Goal: Information Seeking & Learning: Learn about a topic

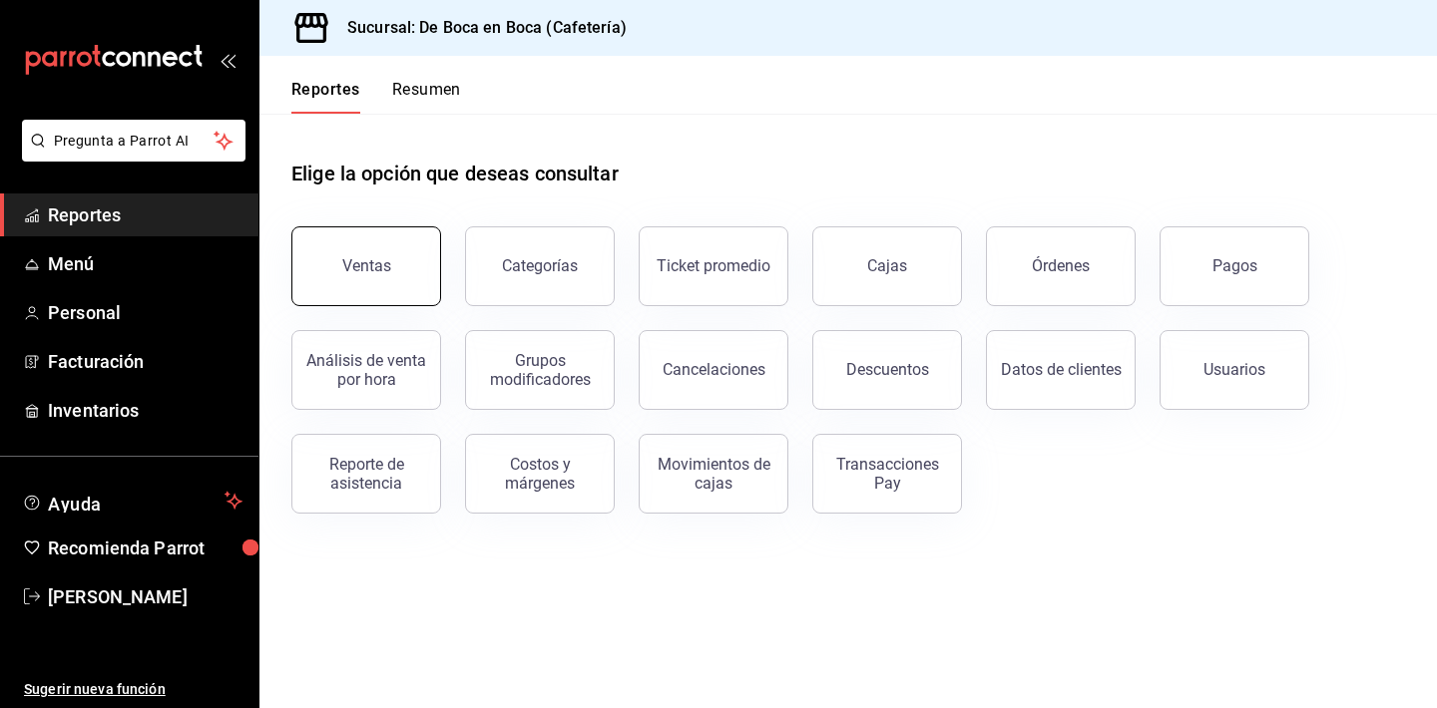
click at [397, 253] on button "Ventas" at bounding box center [366, 266] width 150 height 80
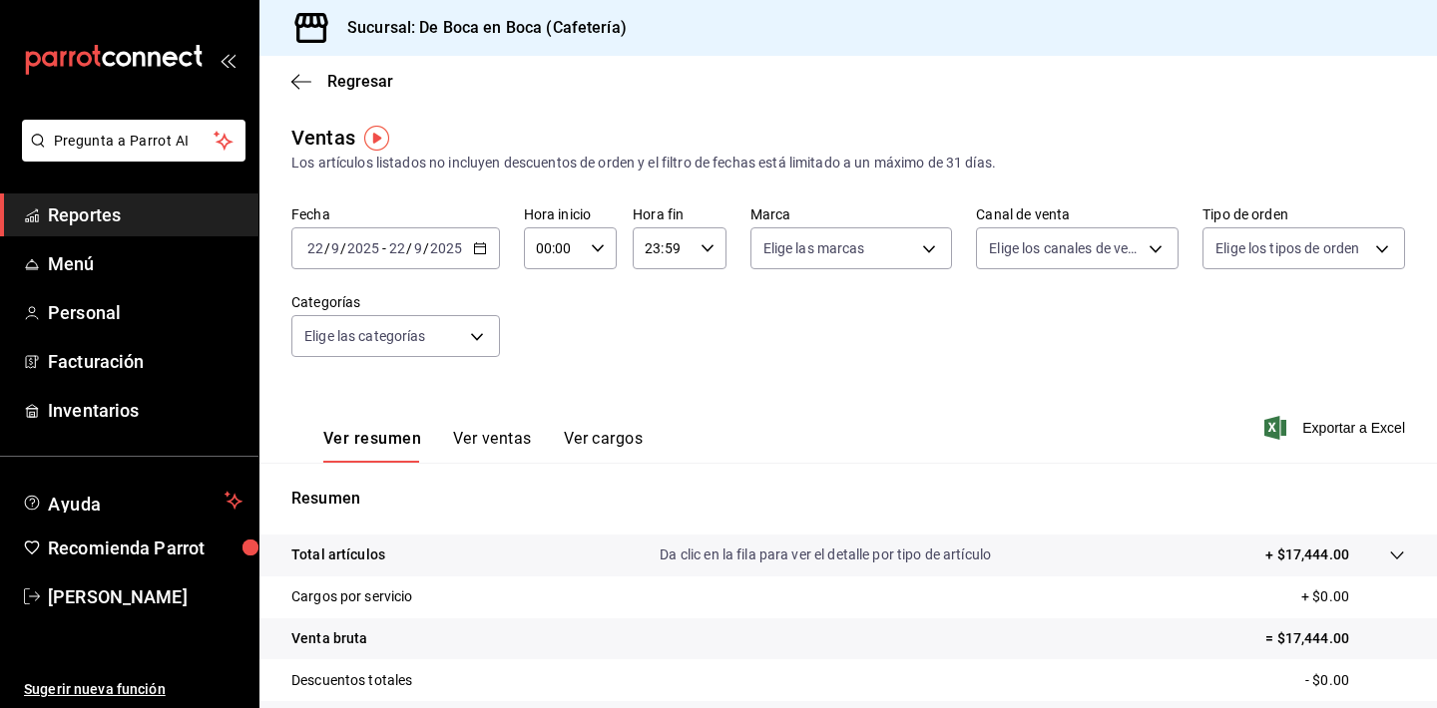
click at [484, 249] on \(Stroke\) "button" at bounding box center [480, 248] width 12 height 11
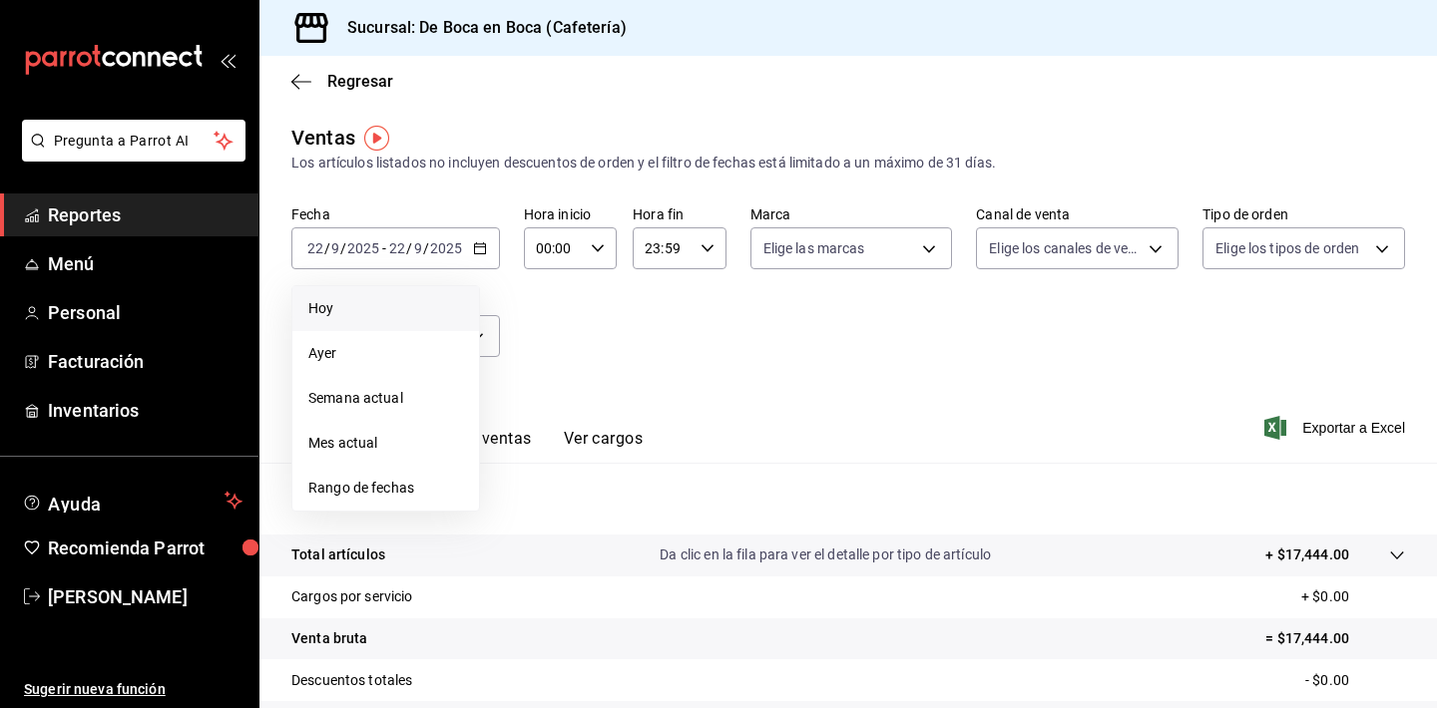
click at [393, 319] on li "Hoy" at bounding box center [385, 308] width 187 height 45
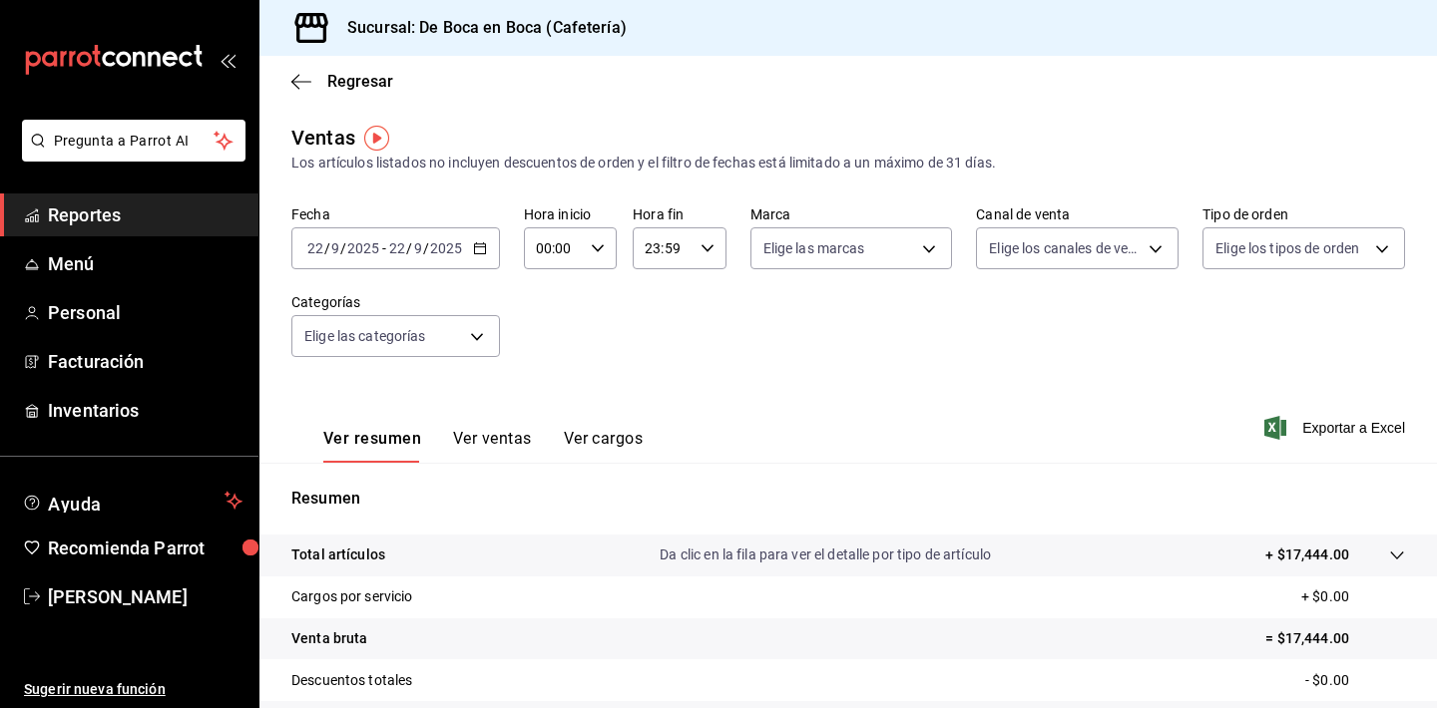
click at [434, 255] on input "2025" at bounding box center [446, 248] width 34 height 16
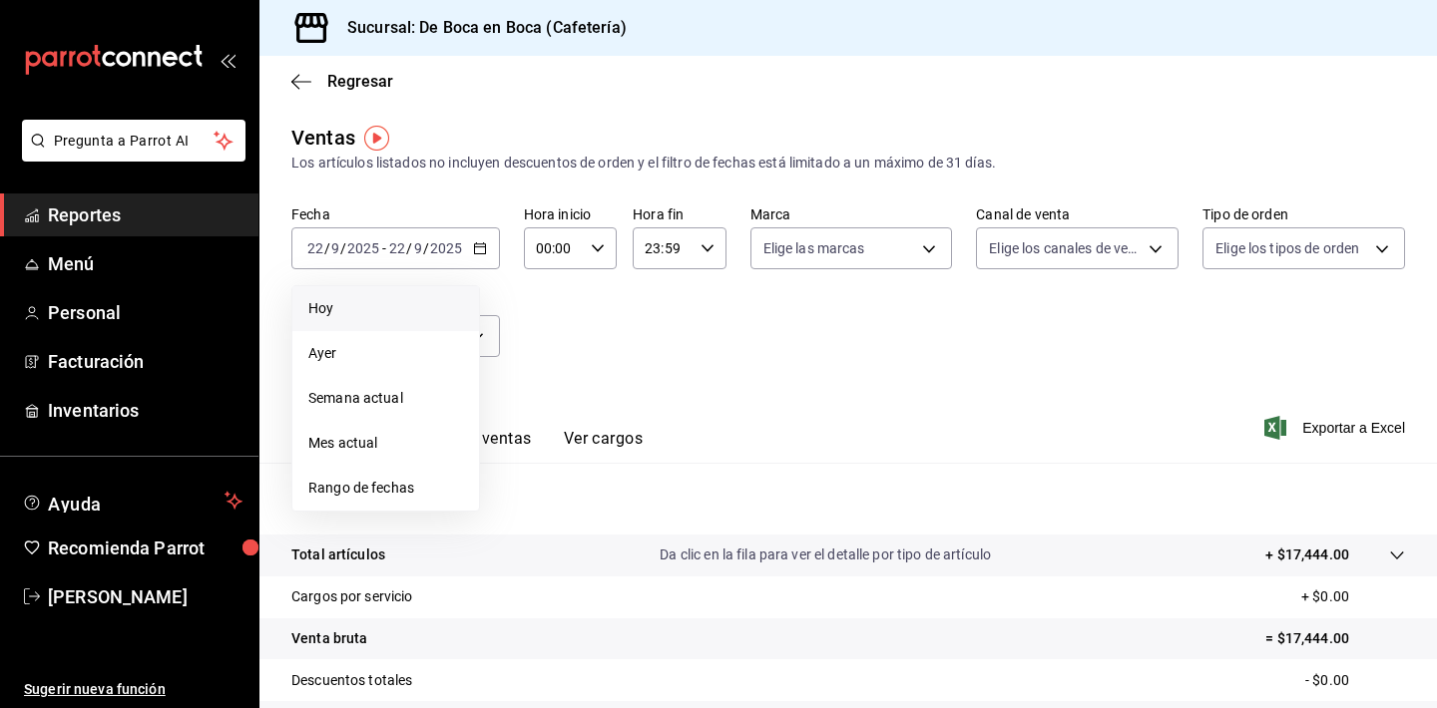
click at [359, 320] on li "Hoy" at bounding box center [385, 308] width 187 height 45
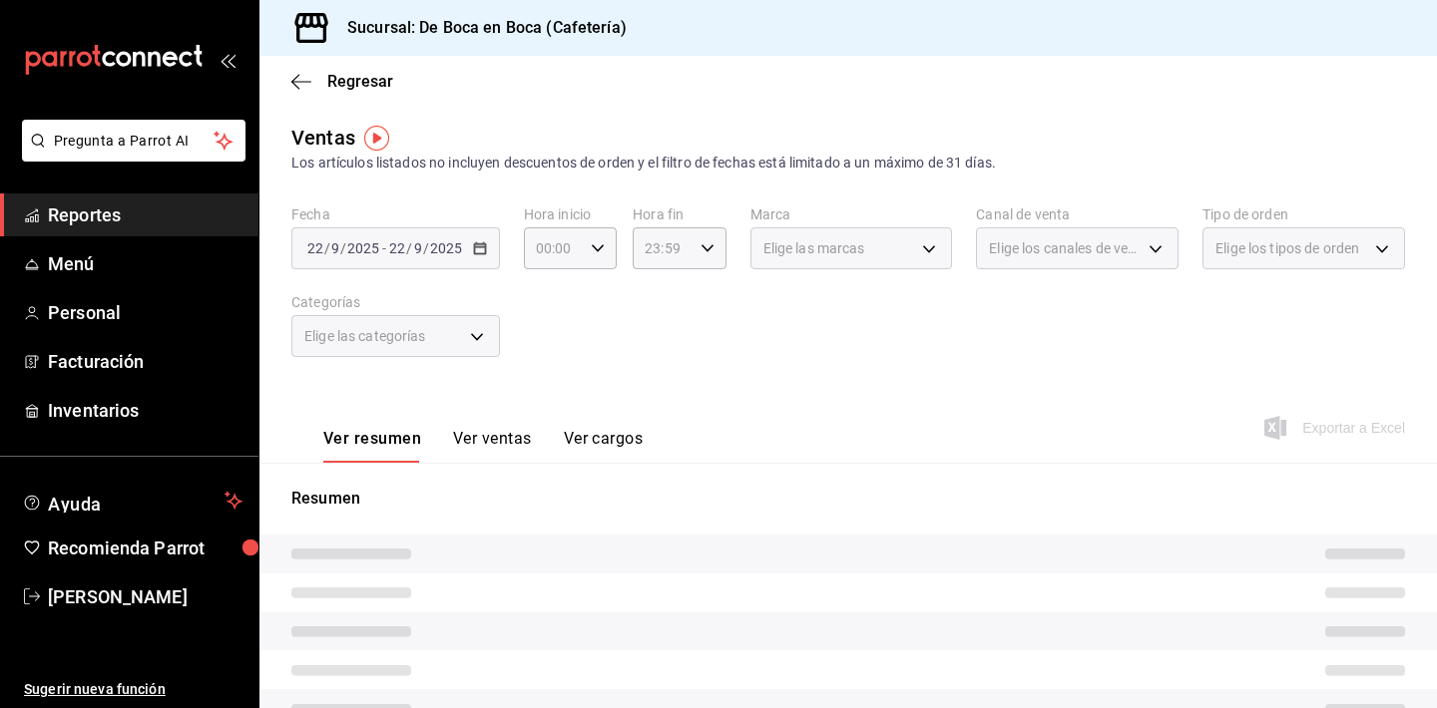
click at [359, 320] on div "Elige las categorías" at bounding box center [395, 336] width 208 height 42
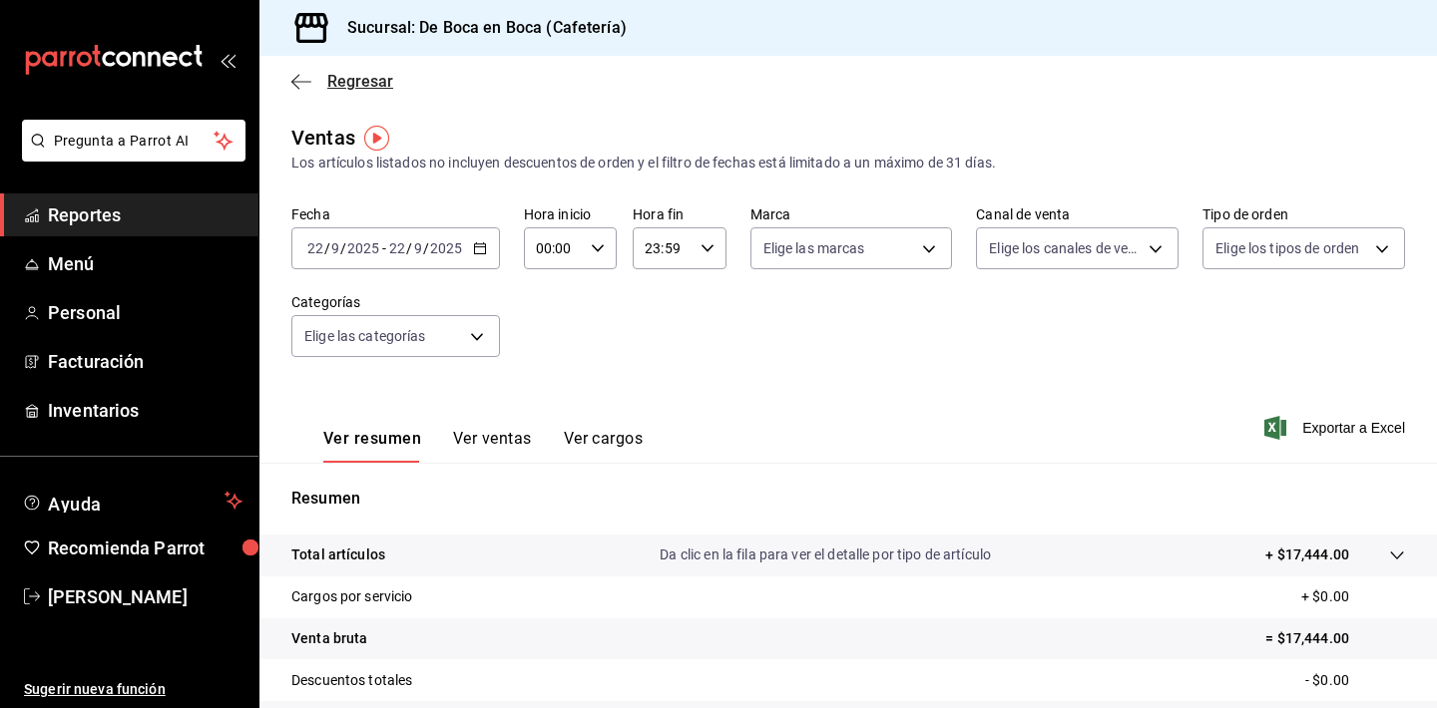
click at [306, 77] on icon "button" at bounding box center [301, 82] width 20 height 18
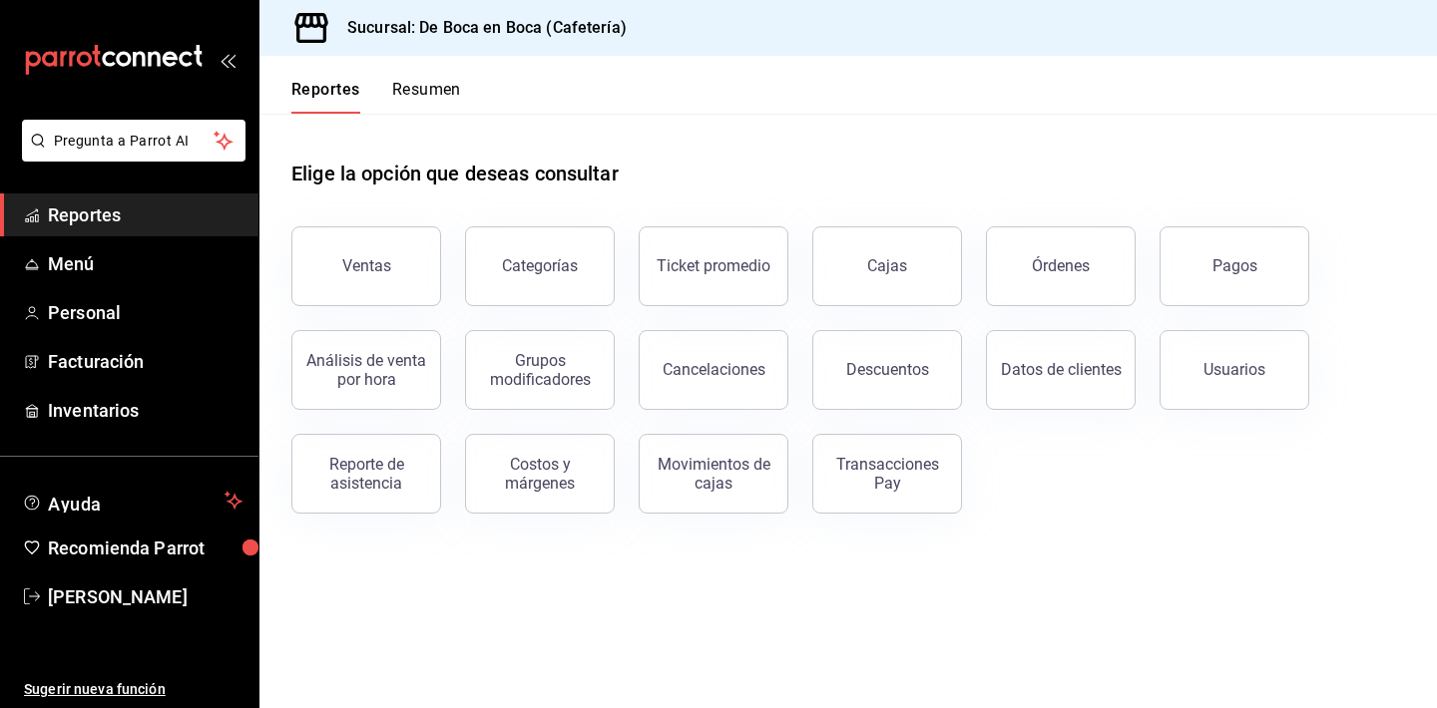
click at [410, 83] on button "Resumen" at bounding box center [426, 97] width 69 height 34
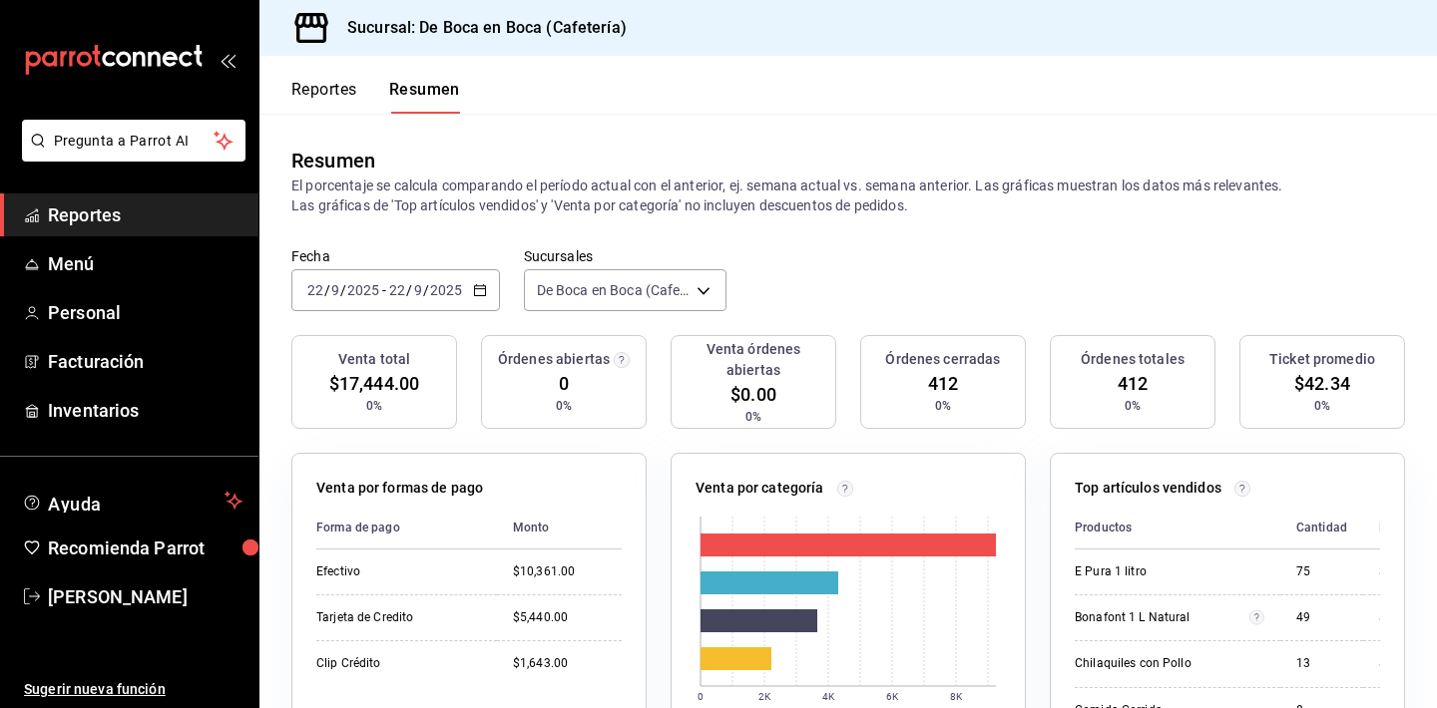
click at [309, 83] on button "Reportes" at bounding box center [324, 97] width 66 height 34
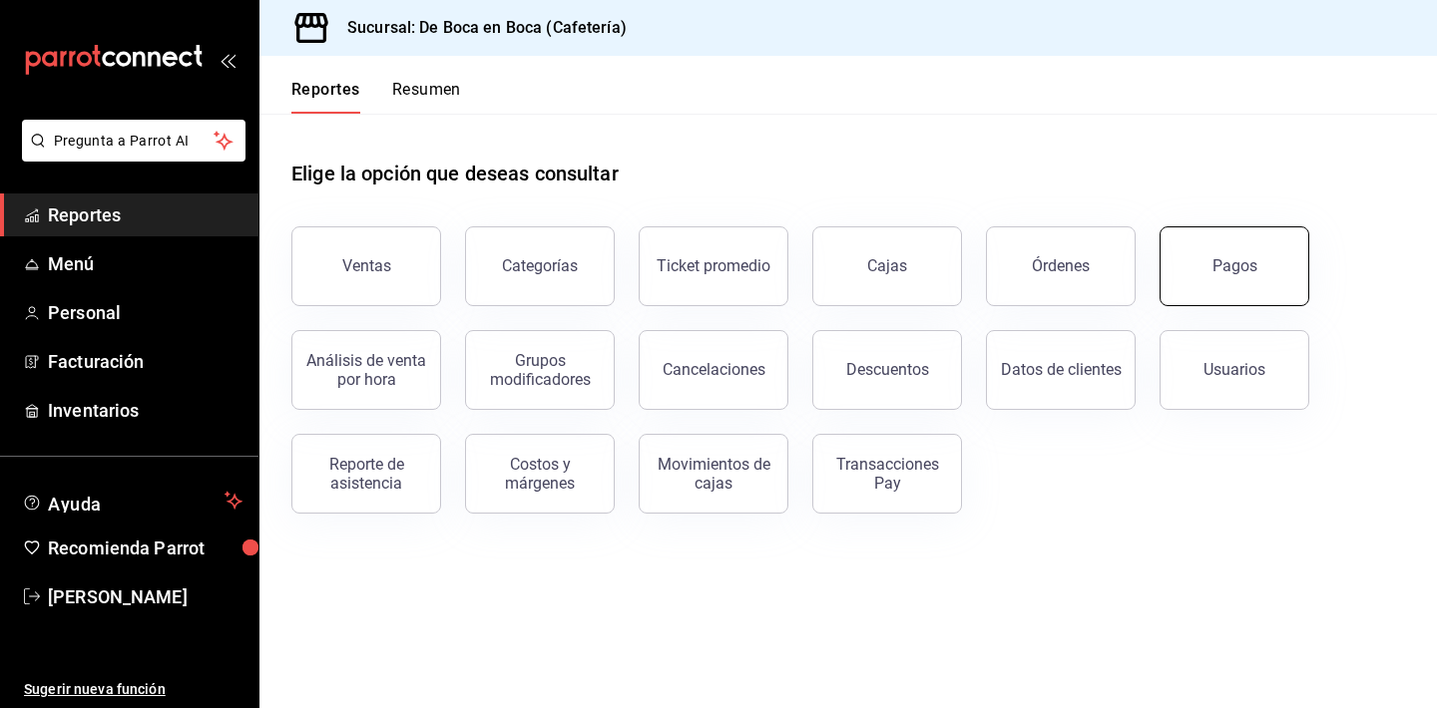
click at [1255, 273] on button "Pagos" at bounding box center [1234, 266] width 150 height 80
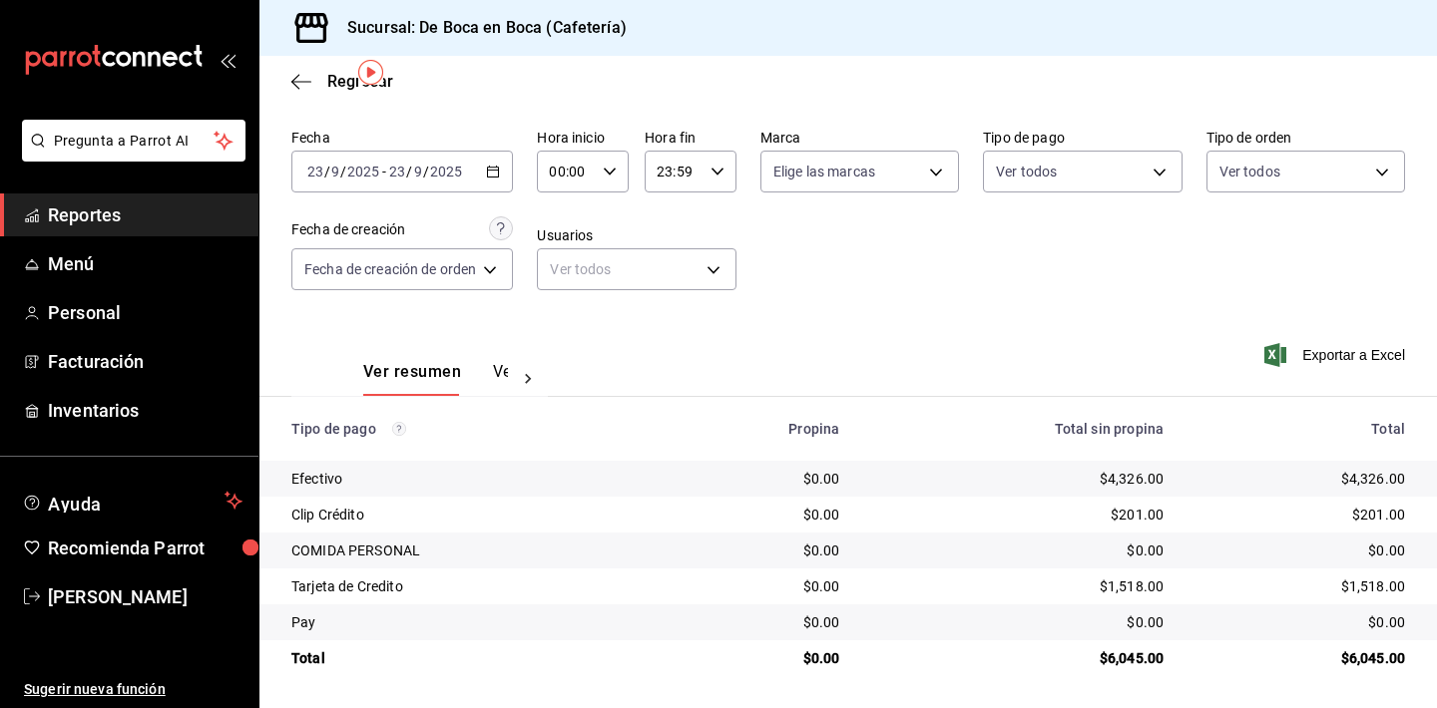
scroll to position [64, 0]
click at [305, 80] on icon "button" at bounding box center [301, 82] width 20 height 18
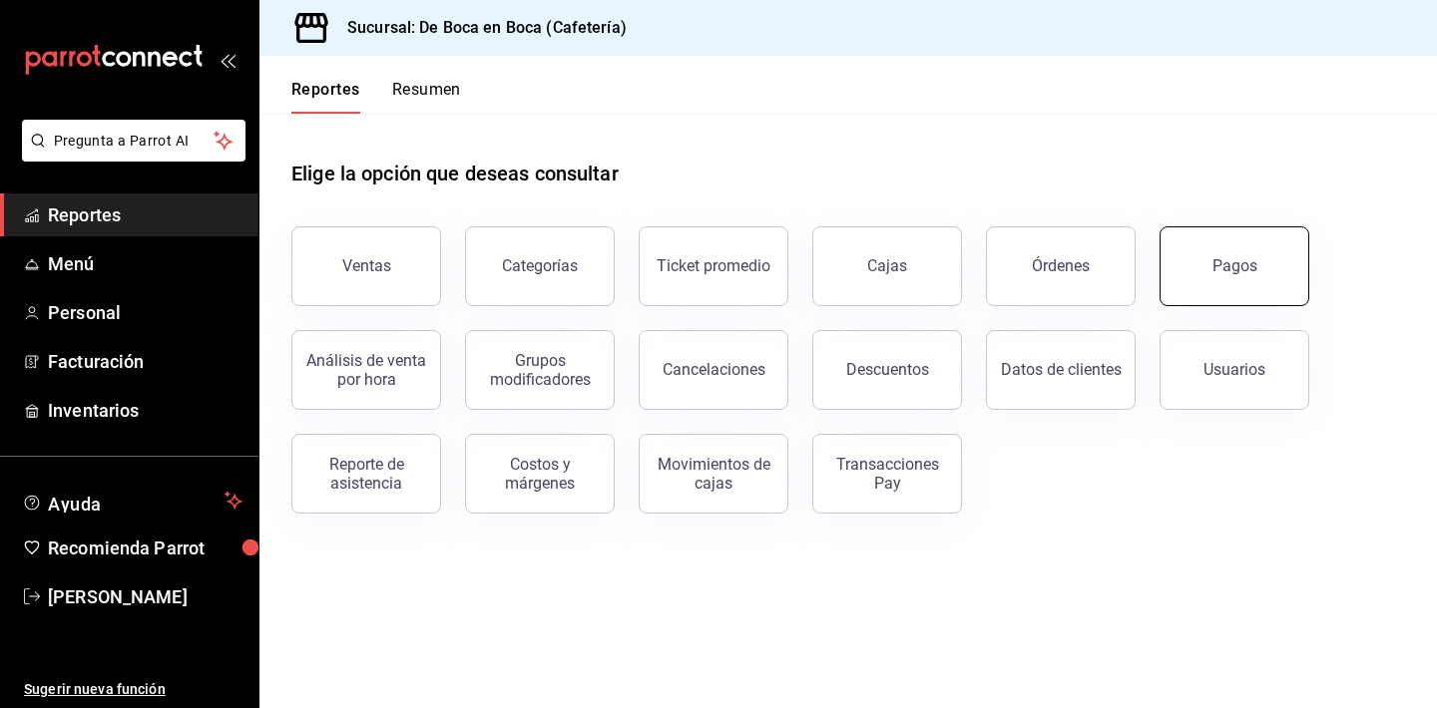
click at [1256, 257] on button "Pagos" at bounding box center [1234, 266] width 150 height 80
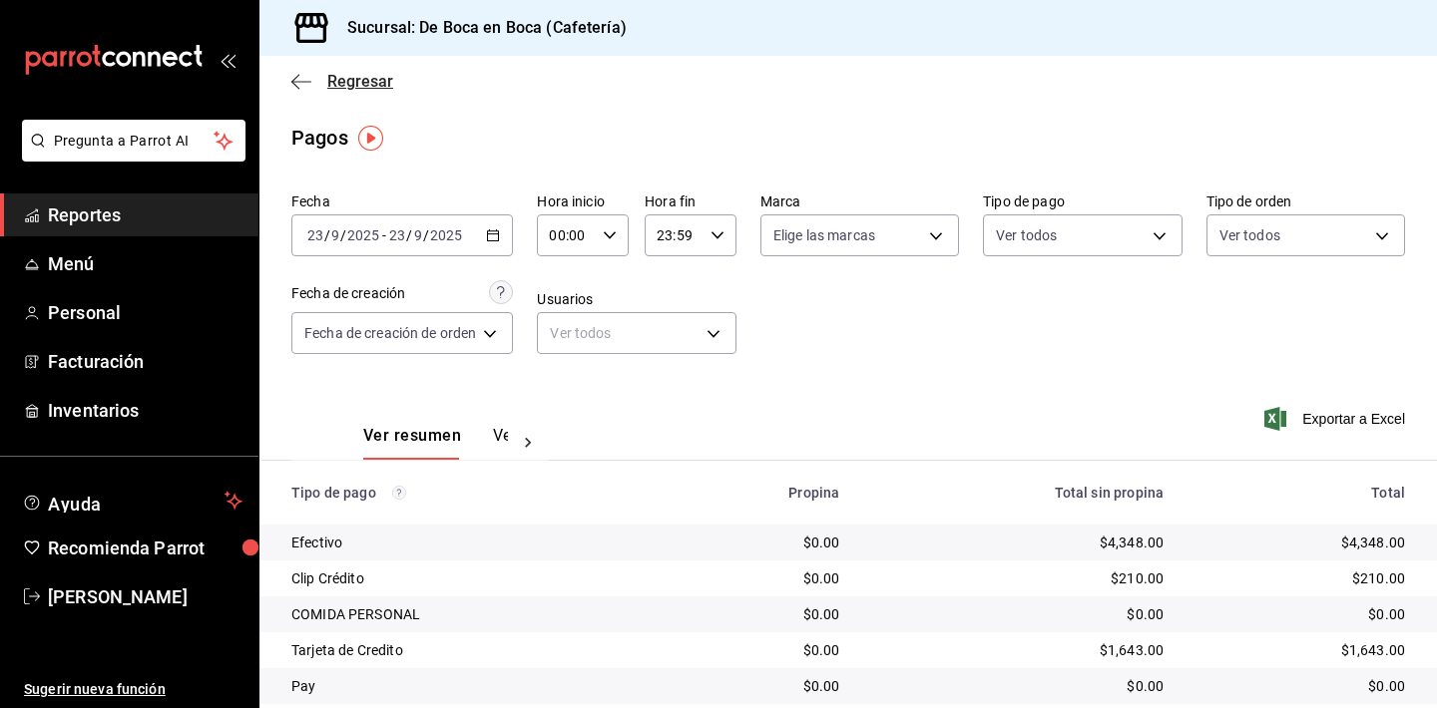
click at [305, 83] on icon "button" at bounding box center [301, 82] width 20 height 18
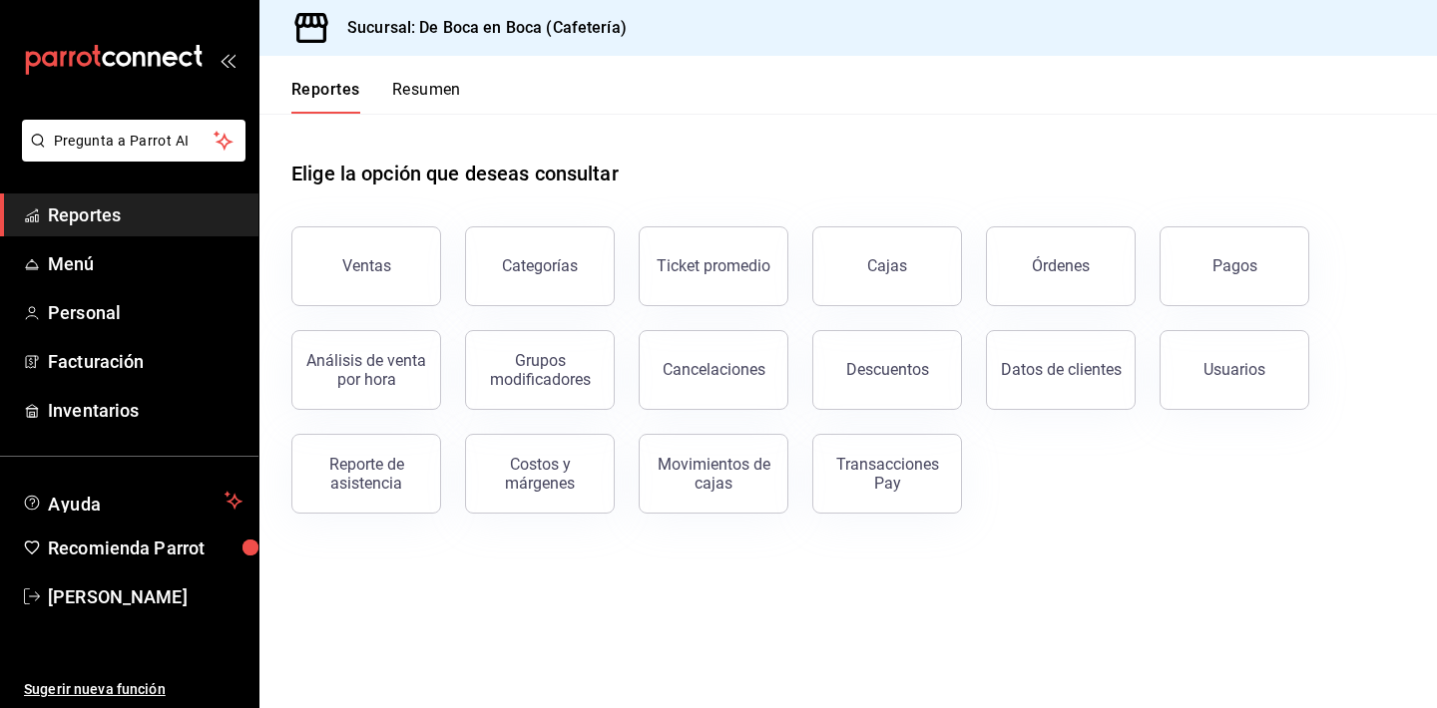
click at [337, 85] on button "Reportes" at bounding box center [325, 97] width 69 height 34
click at [382, 228] on div "Ventas" at bounding box center [354, 255] width 174 height 104
click at [388, 264] on div "Ventas" at bounding box center [366, 265] width 49 height 19
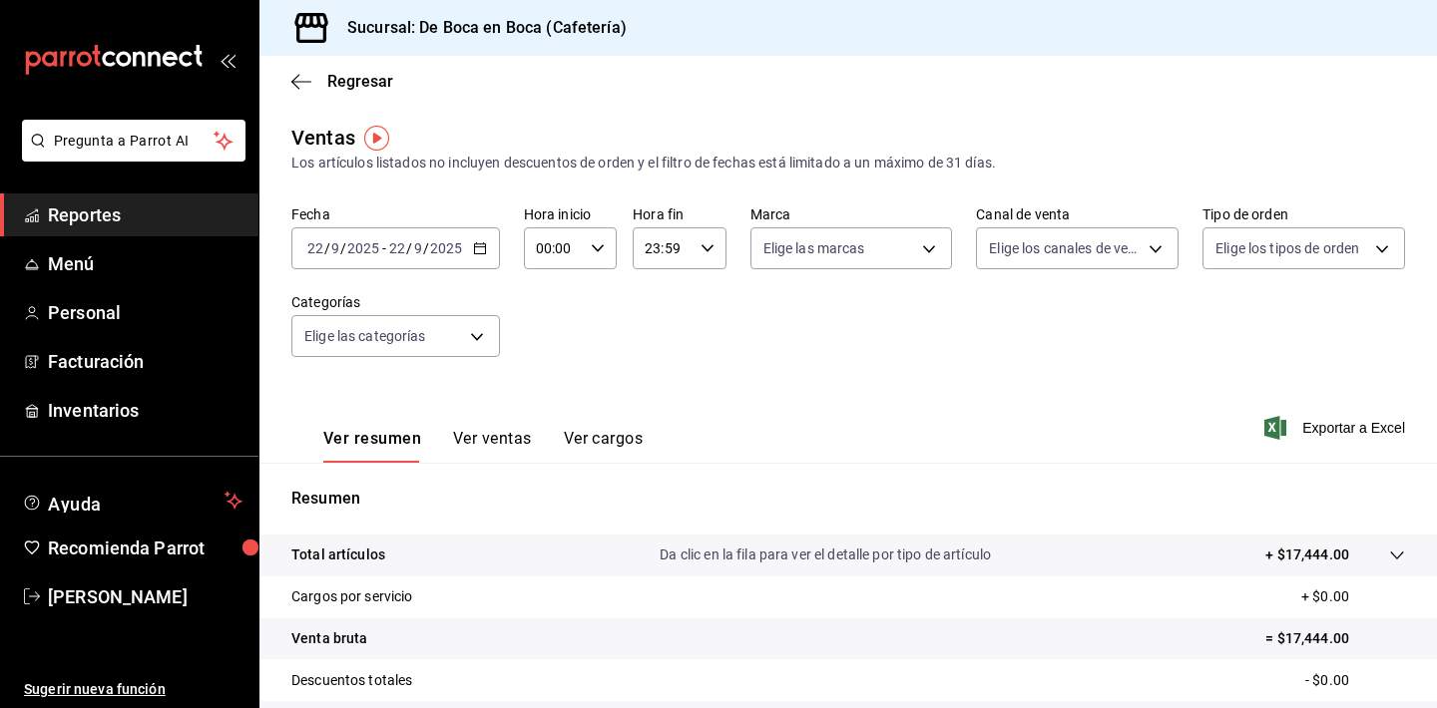
click at [480, 246] on icon "button" at bounding box center [480, 248] width 14 height 14
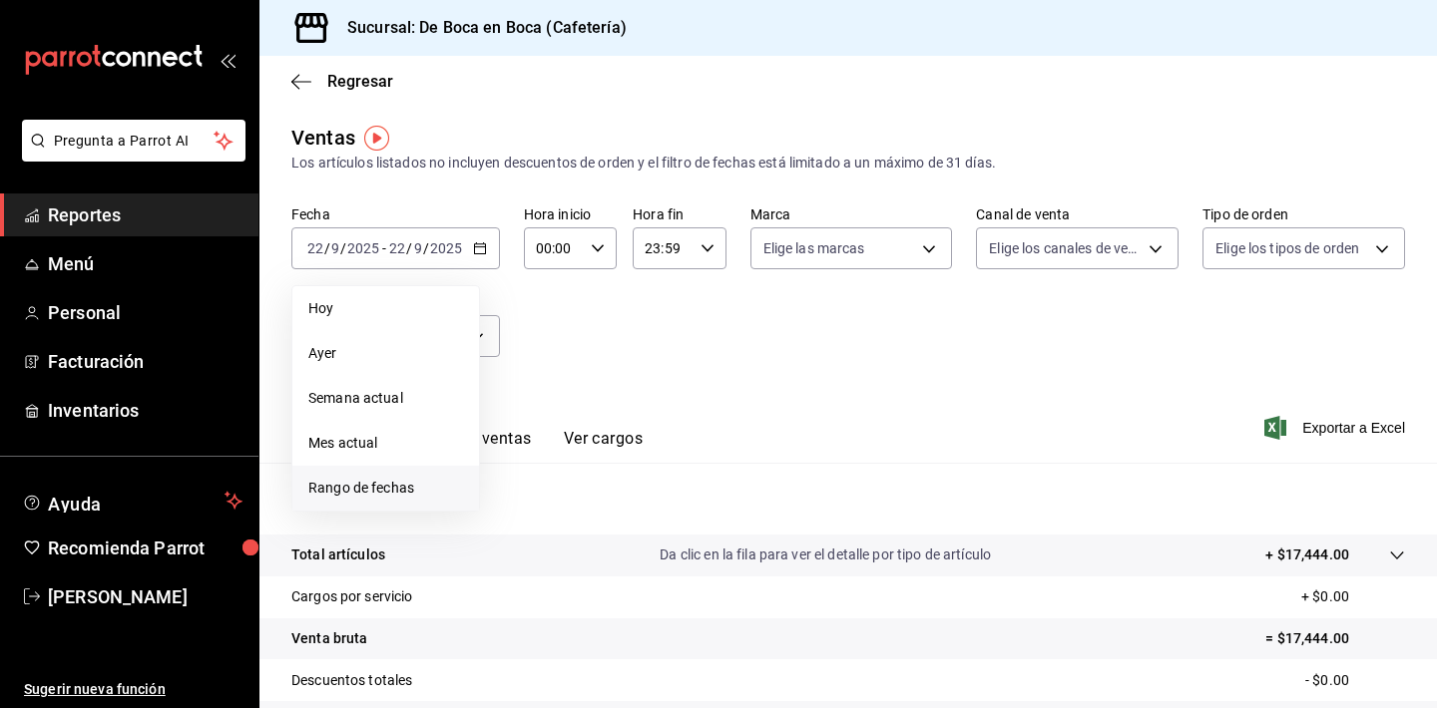
click at [397, 506] on li "Rango de fechas" at bounding box center [385, 488] width 187 height 45
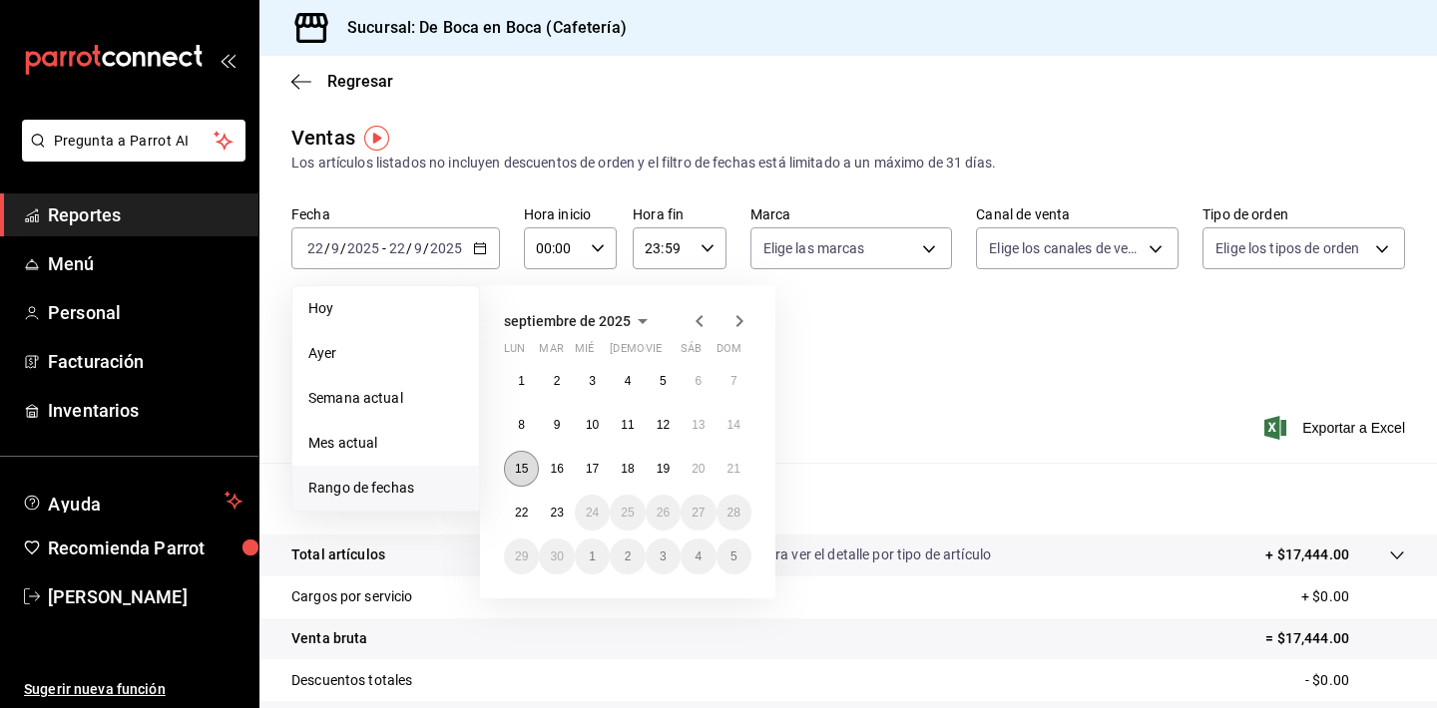
click at [523, 479] on button "15" at bounding box center [521, 469] width 35 height 36
click at [704, 471] on abbr "20" at bounding box center [697, 469] width 13 height 14
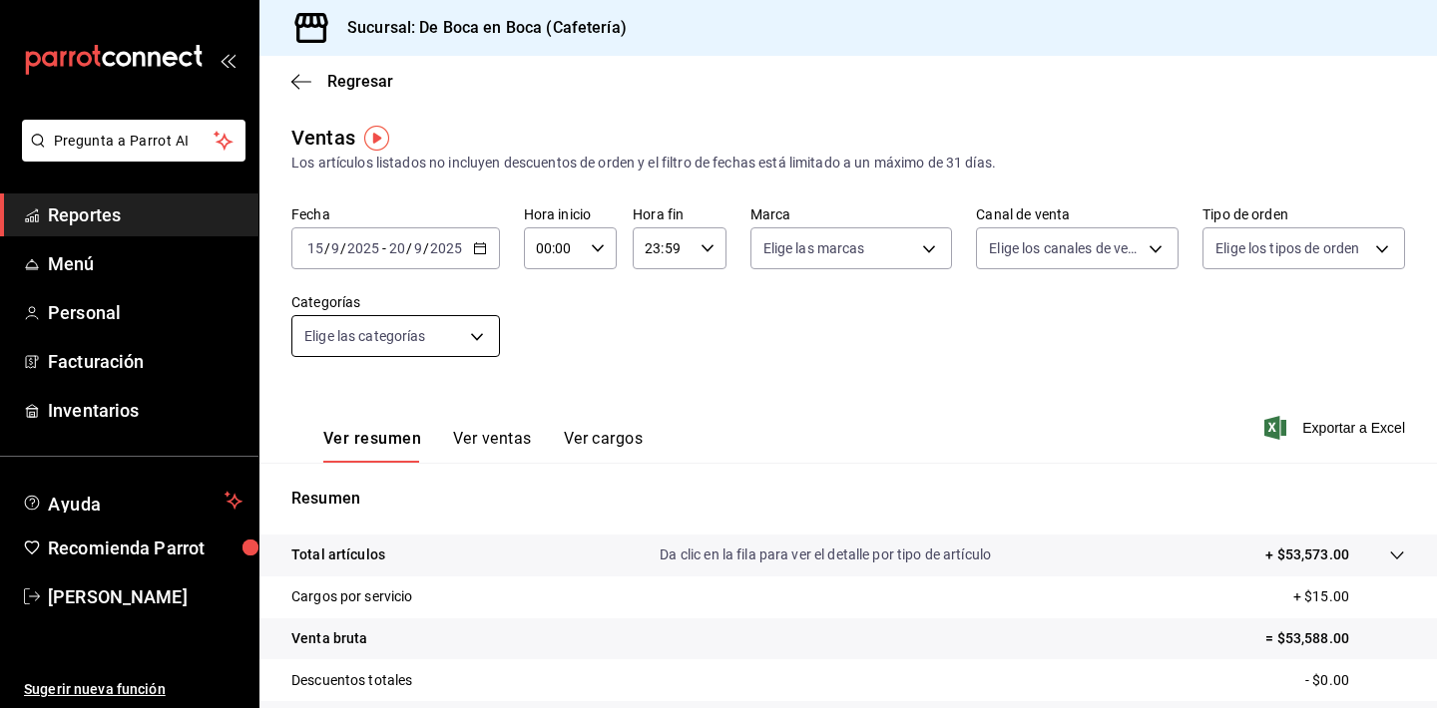
click at [476, 333] on body "Pregunta a Parrot AI Reportes Menú Personal Facturación Inventarios Ayuda Recom…" at bounding box center [718, 354] width 1437 height 708
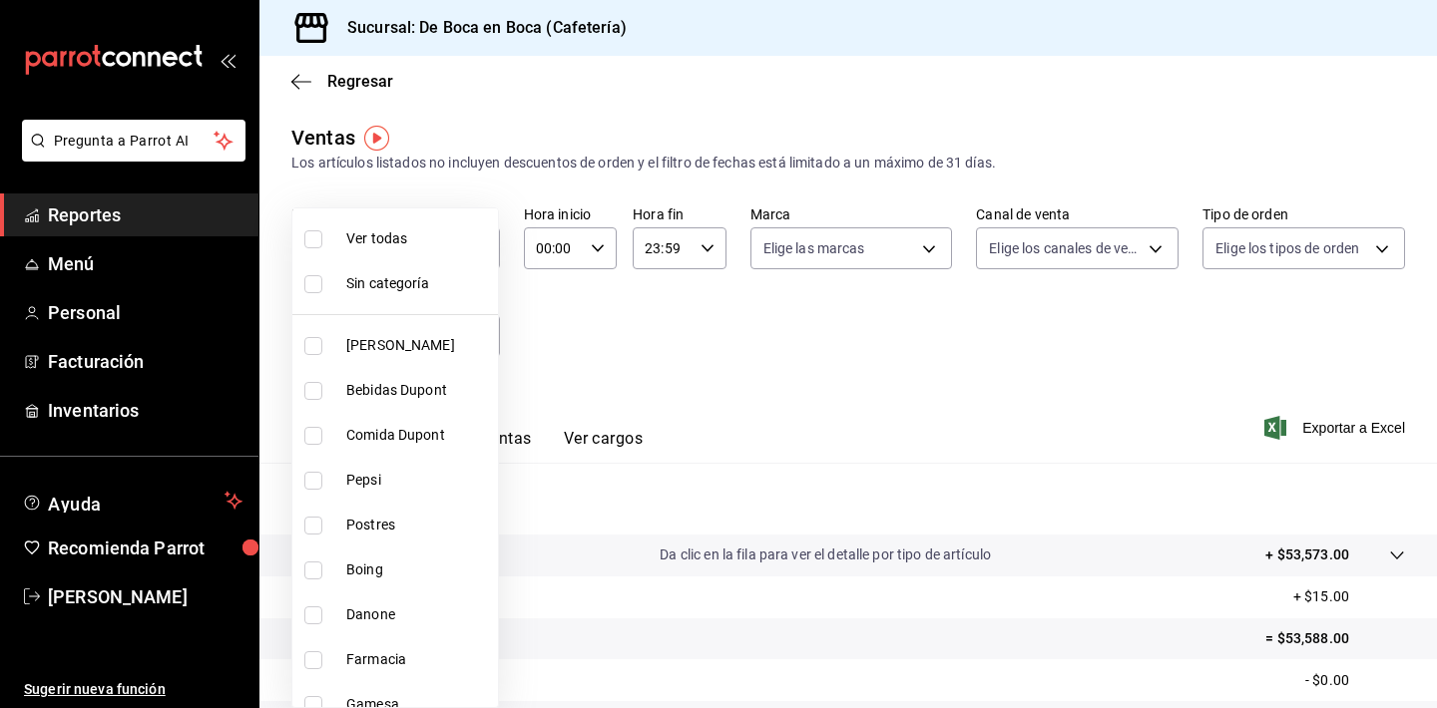
click at [421, 254] on li "Ver todas" at bounding box center [395, 238] width 206 height 45
type input "96b92fd8-ecd9-4917-ae34-a503a6ec1cb7,f4369217-5354-4a5e-b4ff-cedfdf5bd663,09da8…"
checkbox input "true"
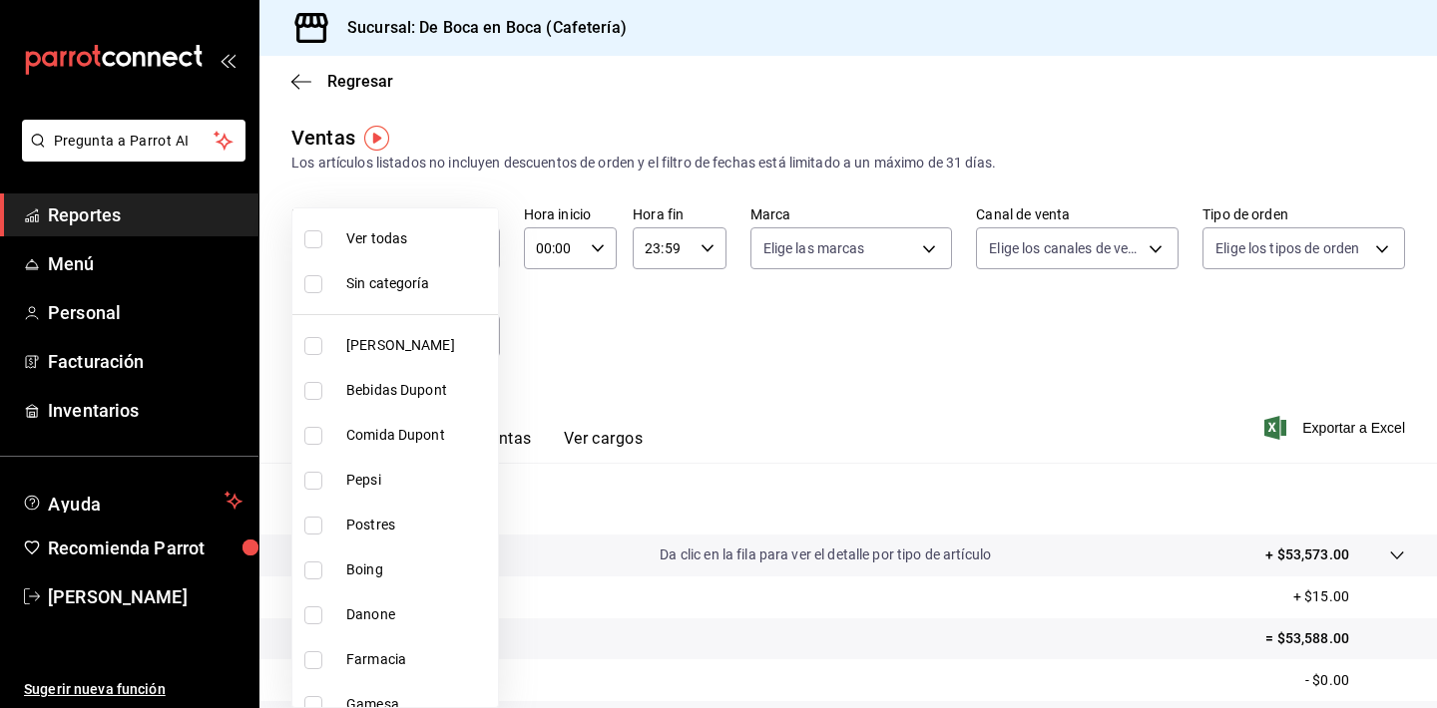
checkbox input "true"
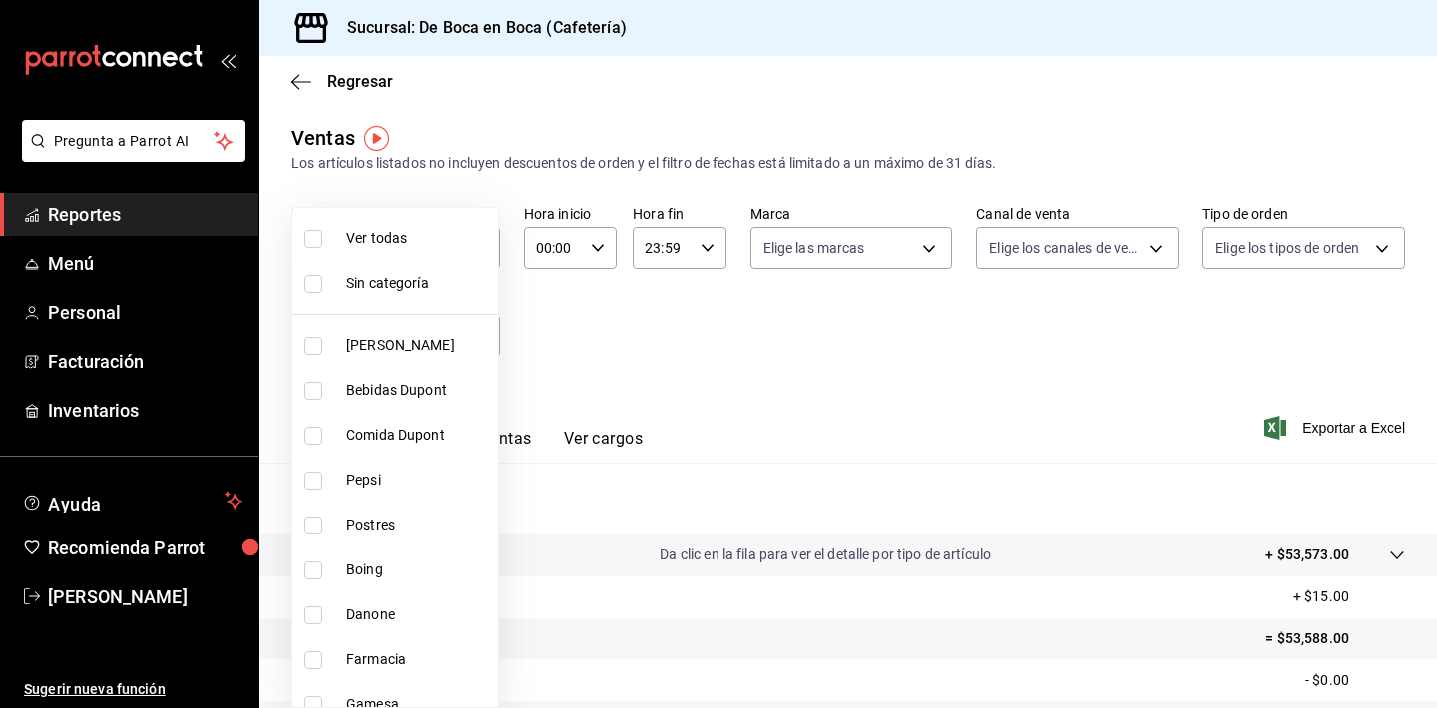
checkbox input "true"
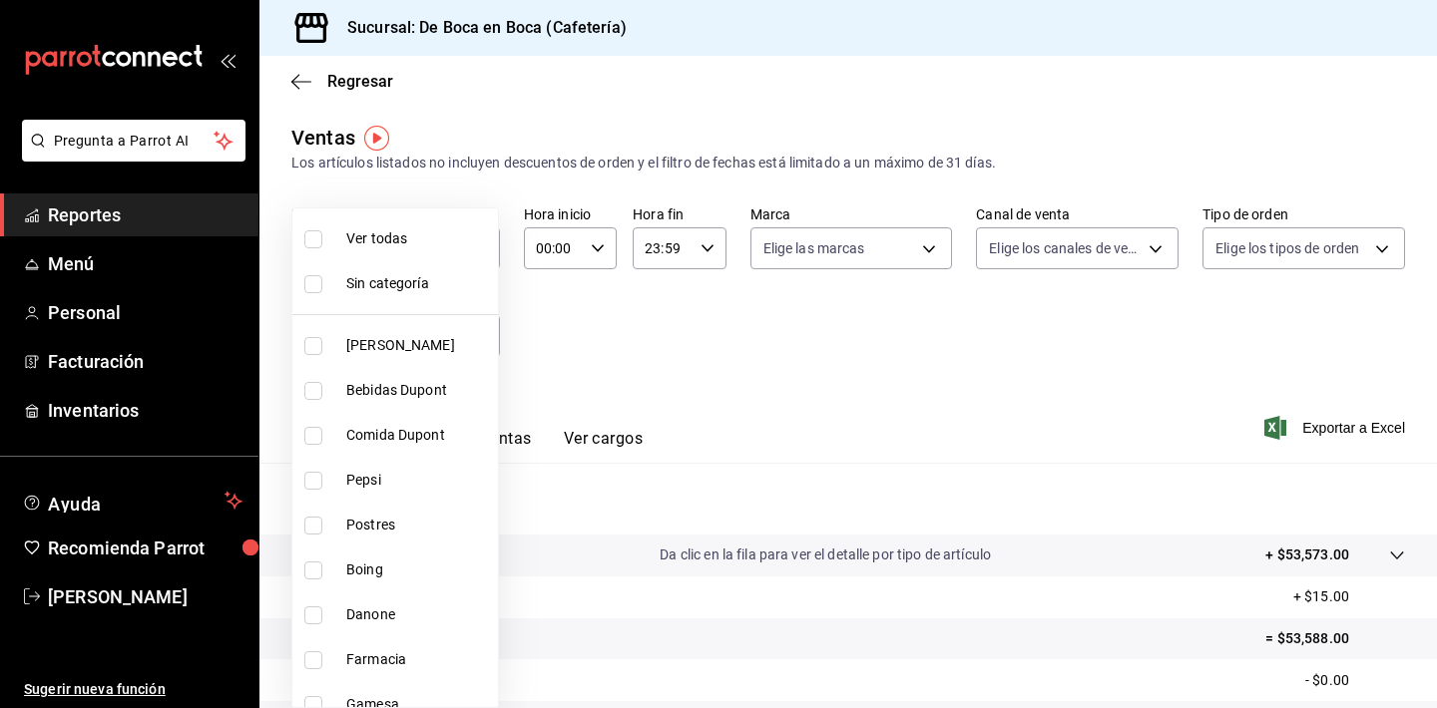
checkbox input "true"
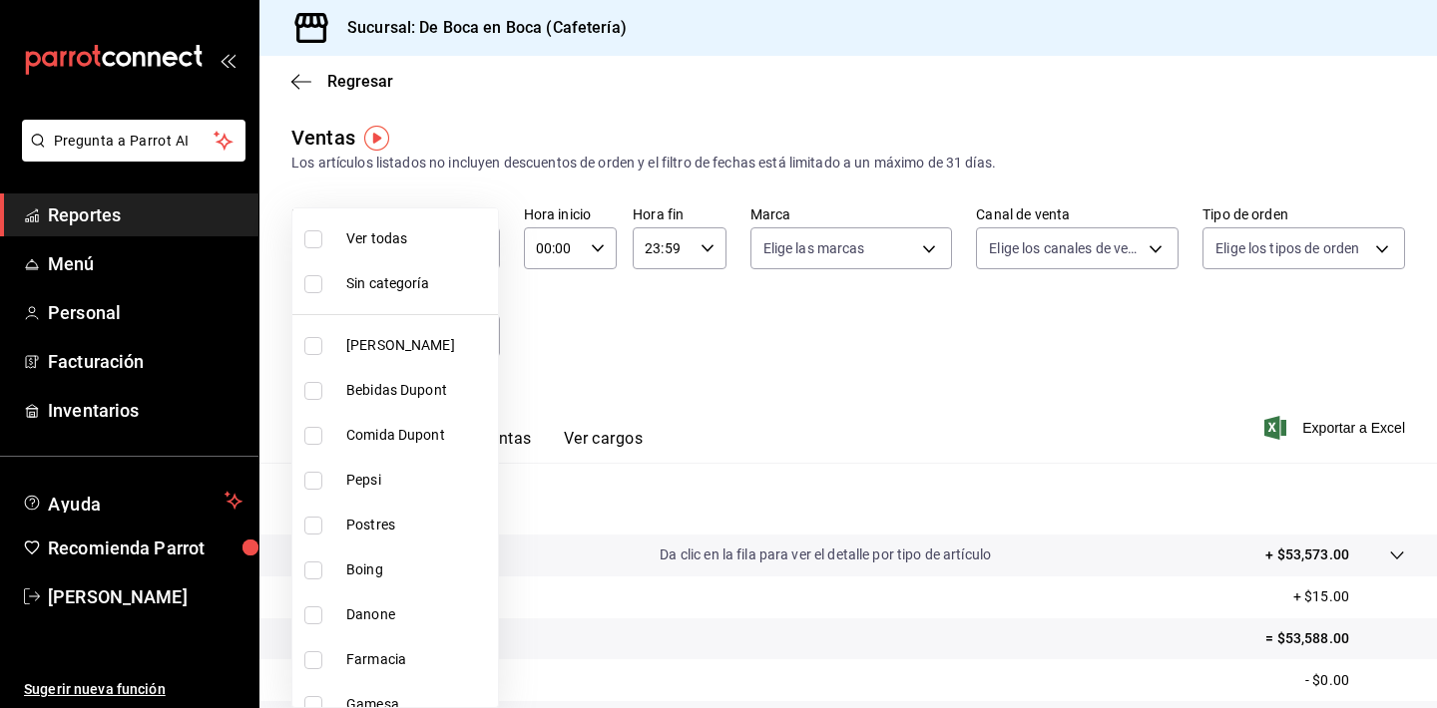
checkbox input "true"
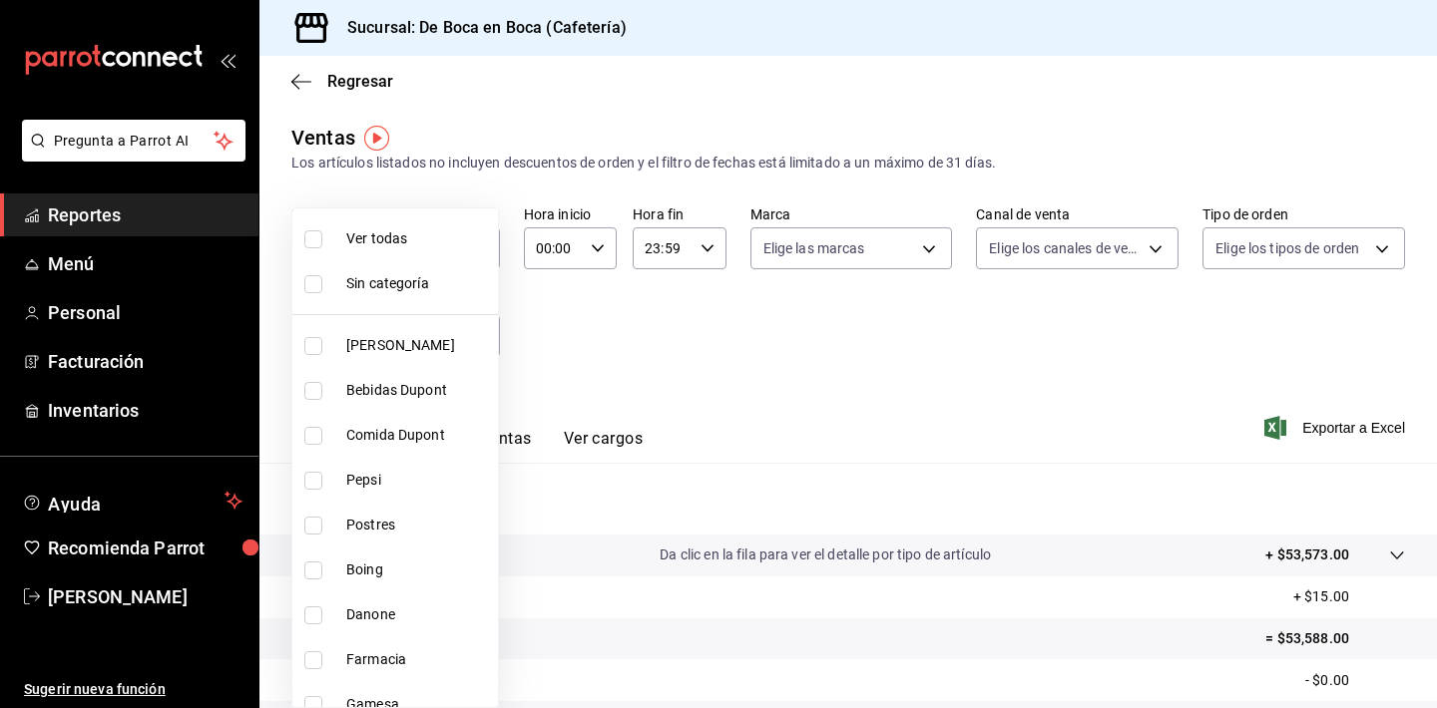
checkbox input "true"
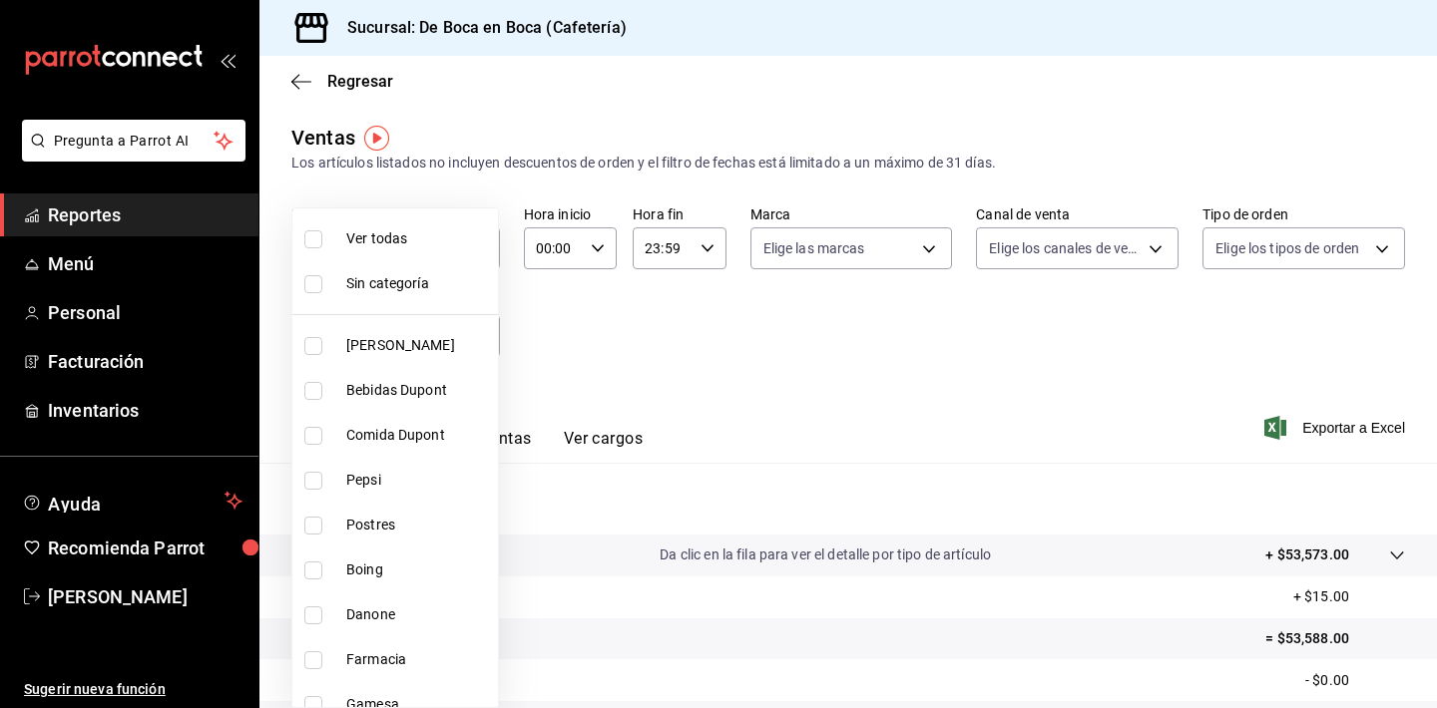
checkbox input "true"
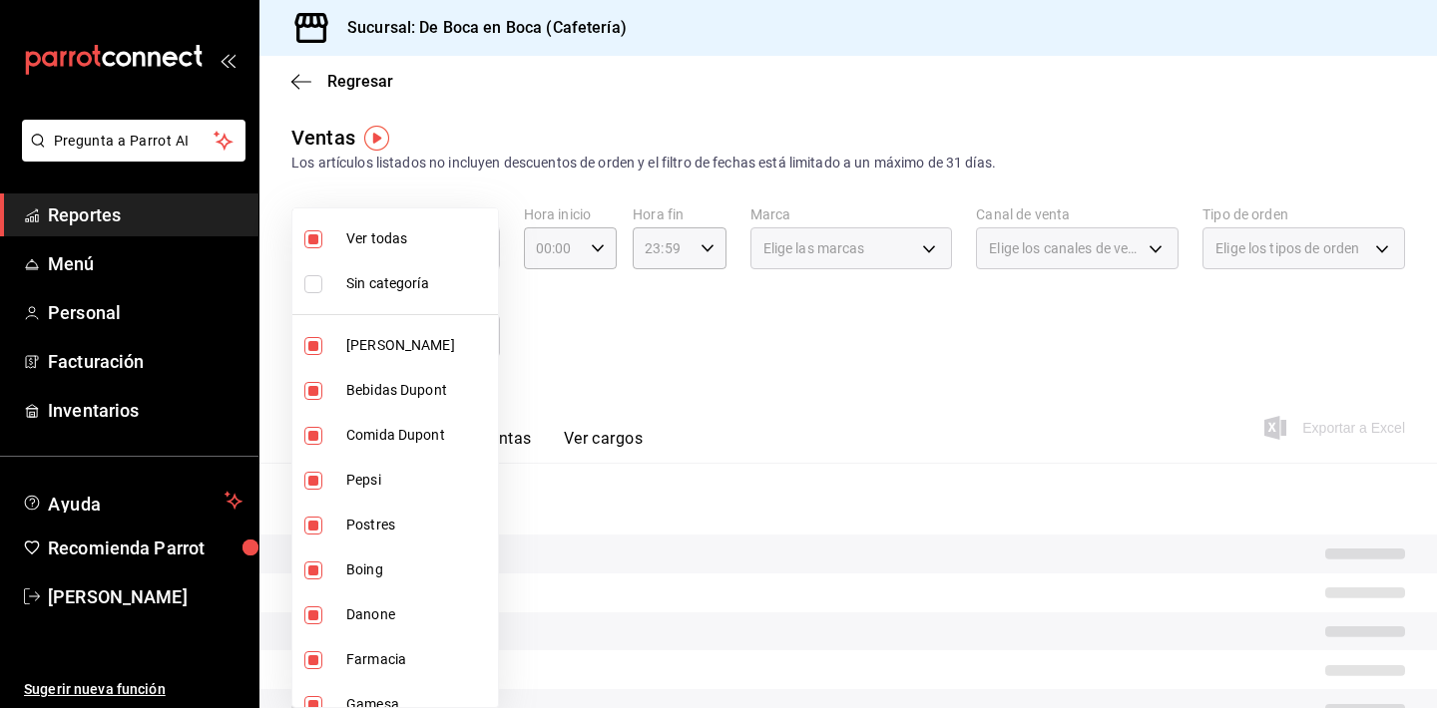
click at [421, 284] on span "Sin categoría" at bounding box center [418, 283] width 144 height 21
checkbox input "true"
click at [595, 392] on div at bounding box center [718, 354] width 1437 height 708
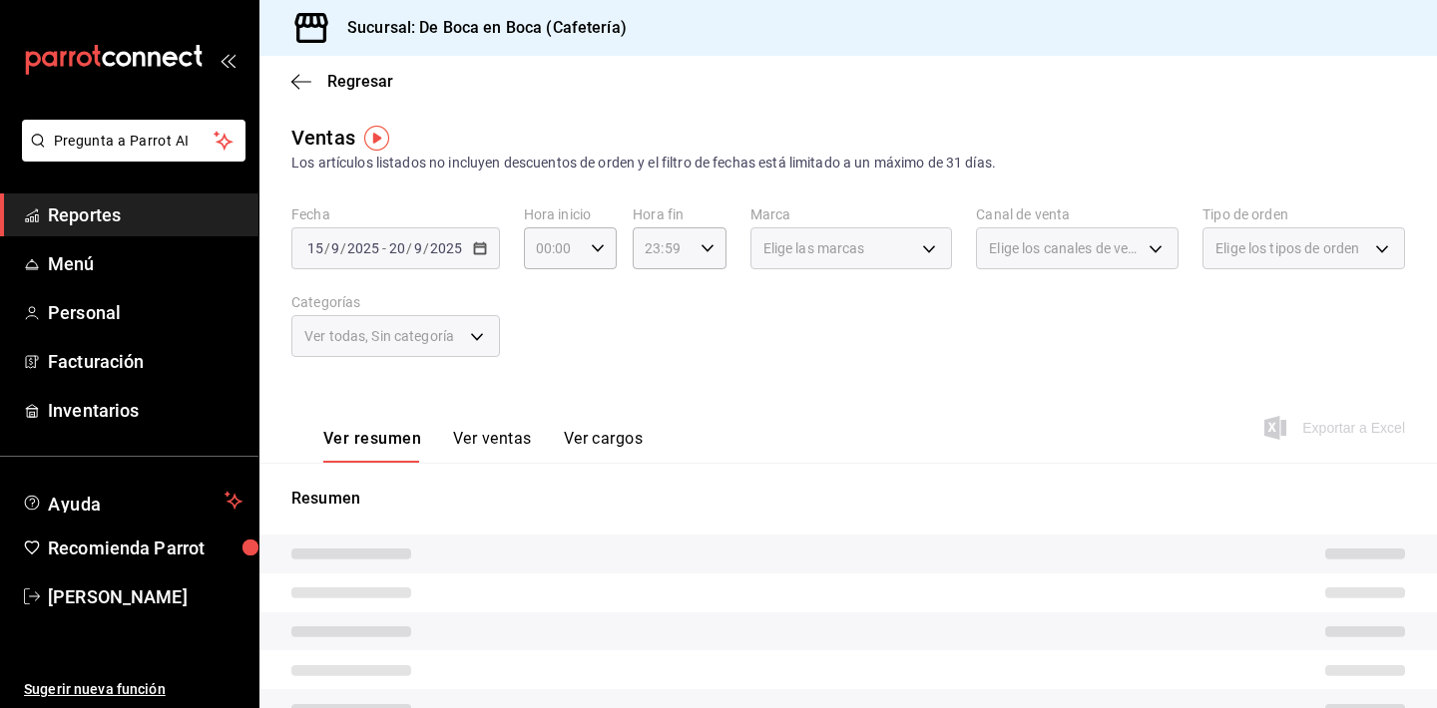
click at [495, 453] on button "Ver ventas" at bounding box center [492, 446] width 79 height 34
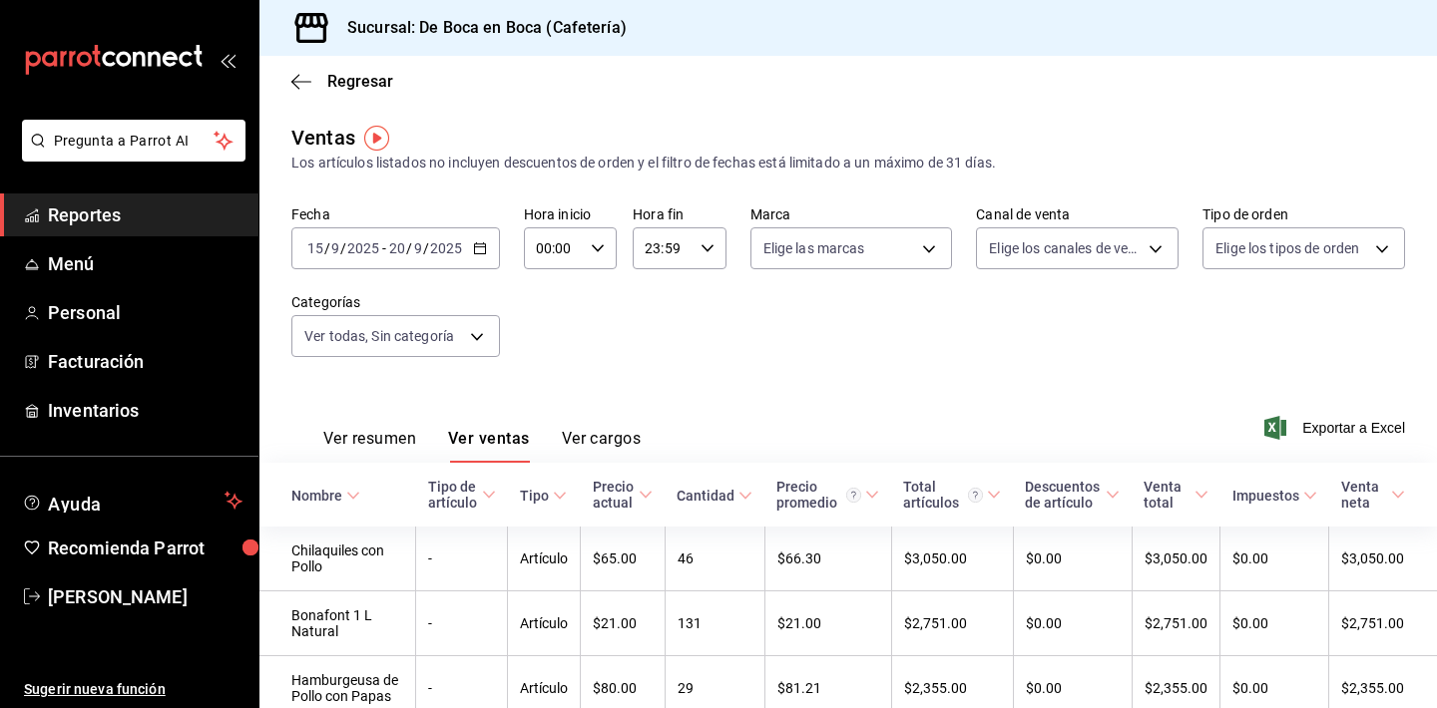
click at [734, 490] on div "Cantidad" at bounding box center [705, 496] width 58 height 16
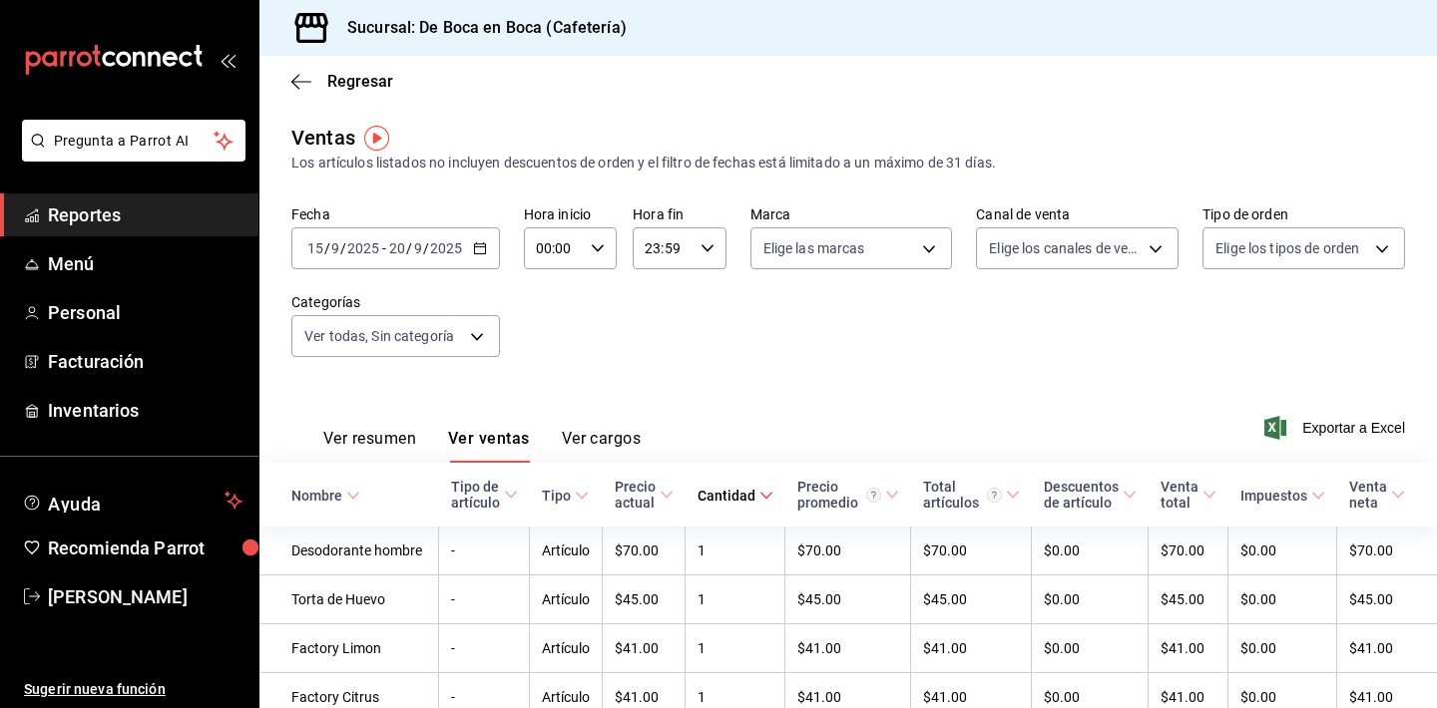
click at [743, 490] on div "Cantidad" at bounding box center [726, 496] width 58 height 16
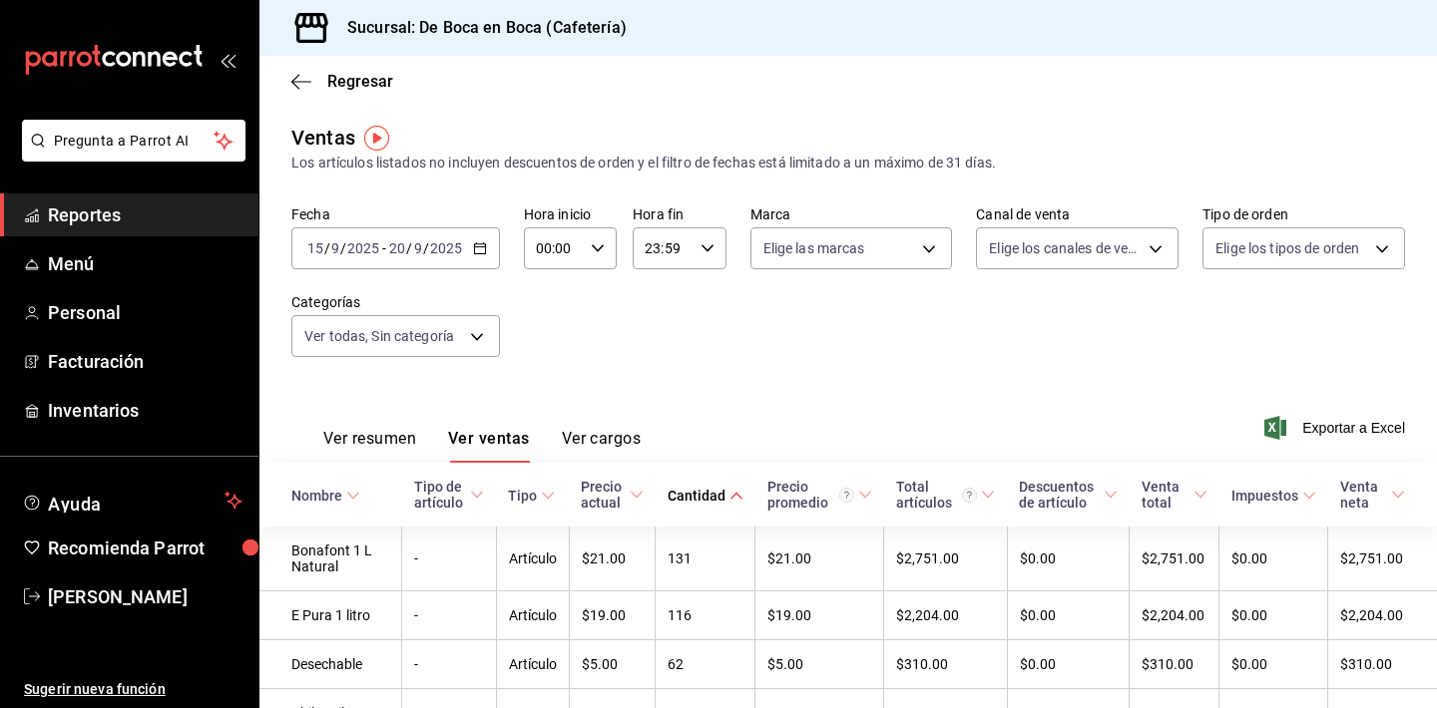
click at [340, 490] on div "Nombre" at bounding box center [316, 496] width 51 height 16
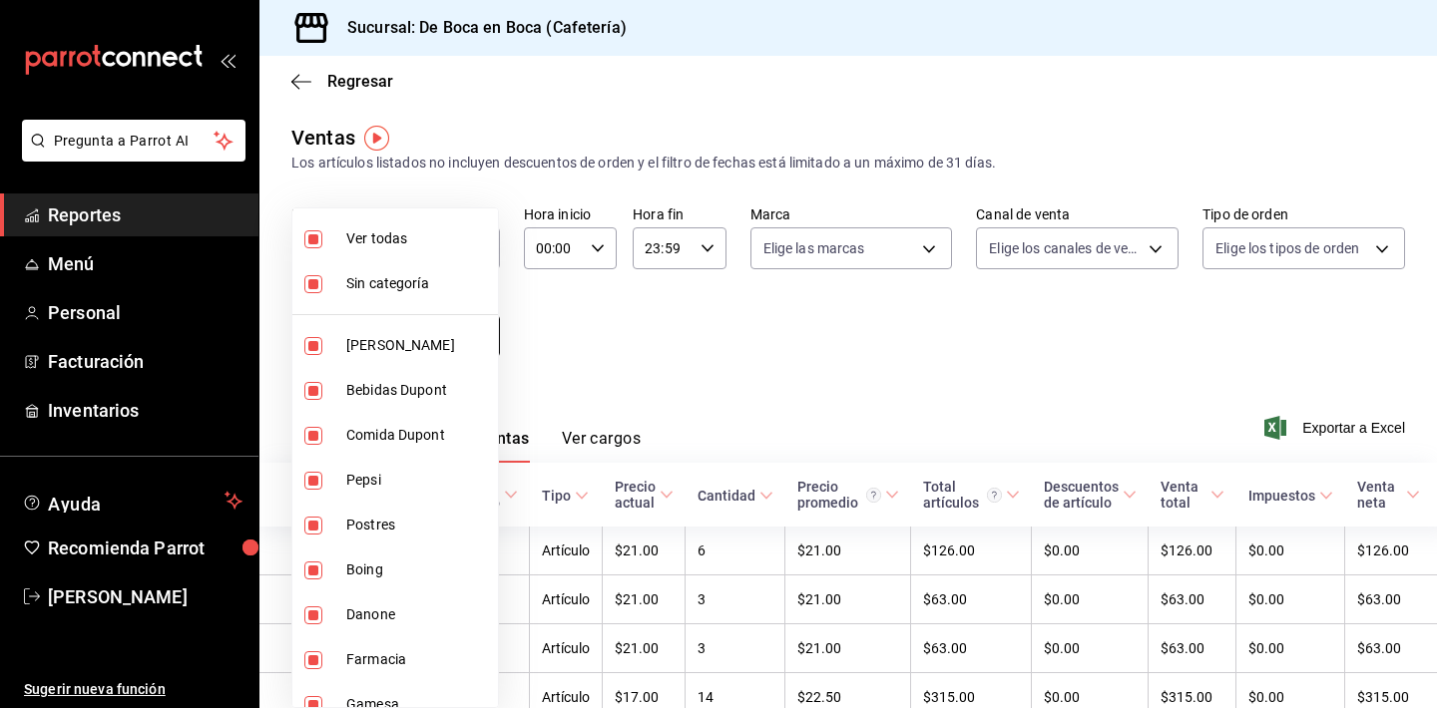
click at [479, 339] on body "Pregunta a Parrot AI Reportes Menú Personal Facturación Inventarios Ayuda Recom…" at bounding box center [718, 354] width 1437 height 708
click at [412, 288] on span "Sin categoría" at bounding box center [418, 283] width 144 height 21
checkbox input "false"
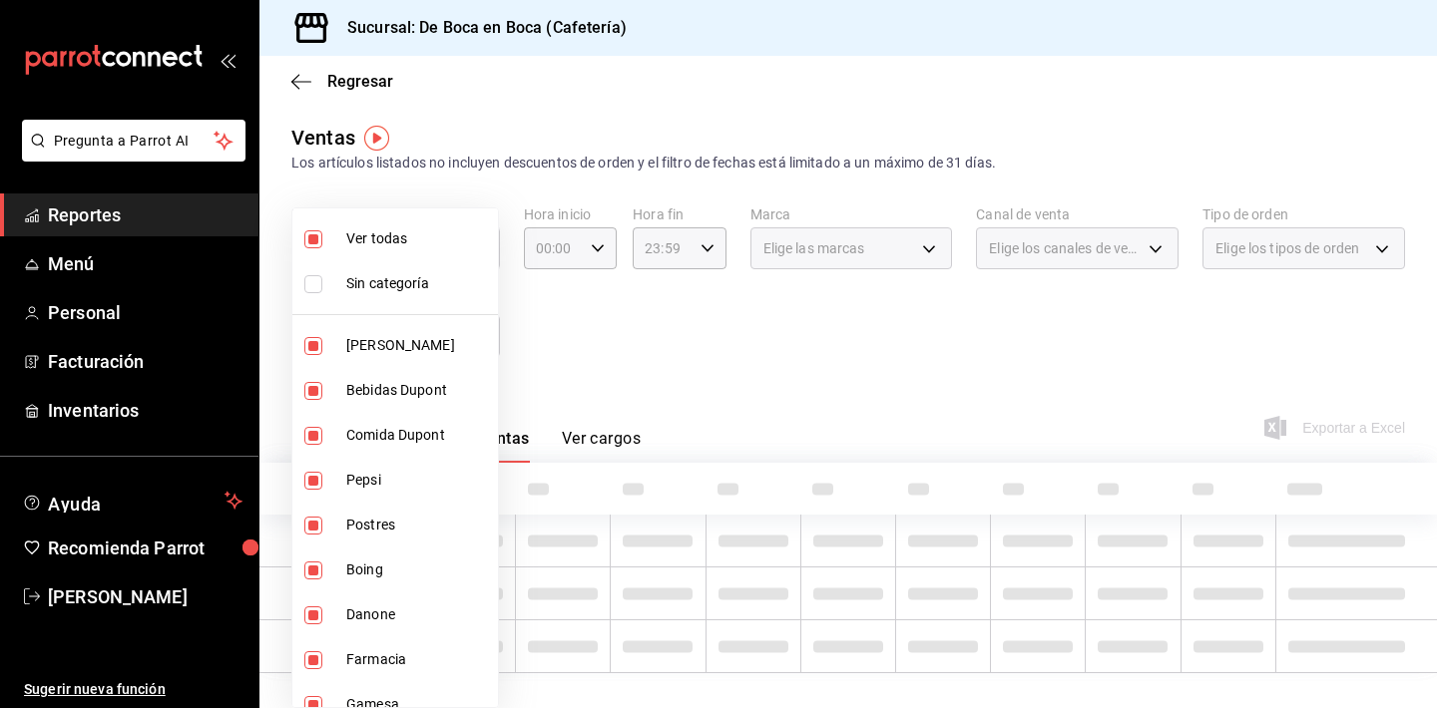
click at [415, 238] on span "Ver todas" at bounding box center [418, 238] width 144 height 21
checkbox input "false"
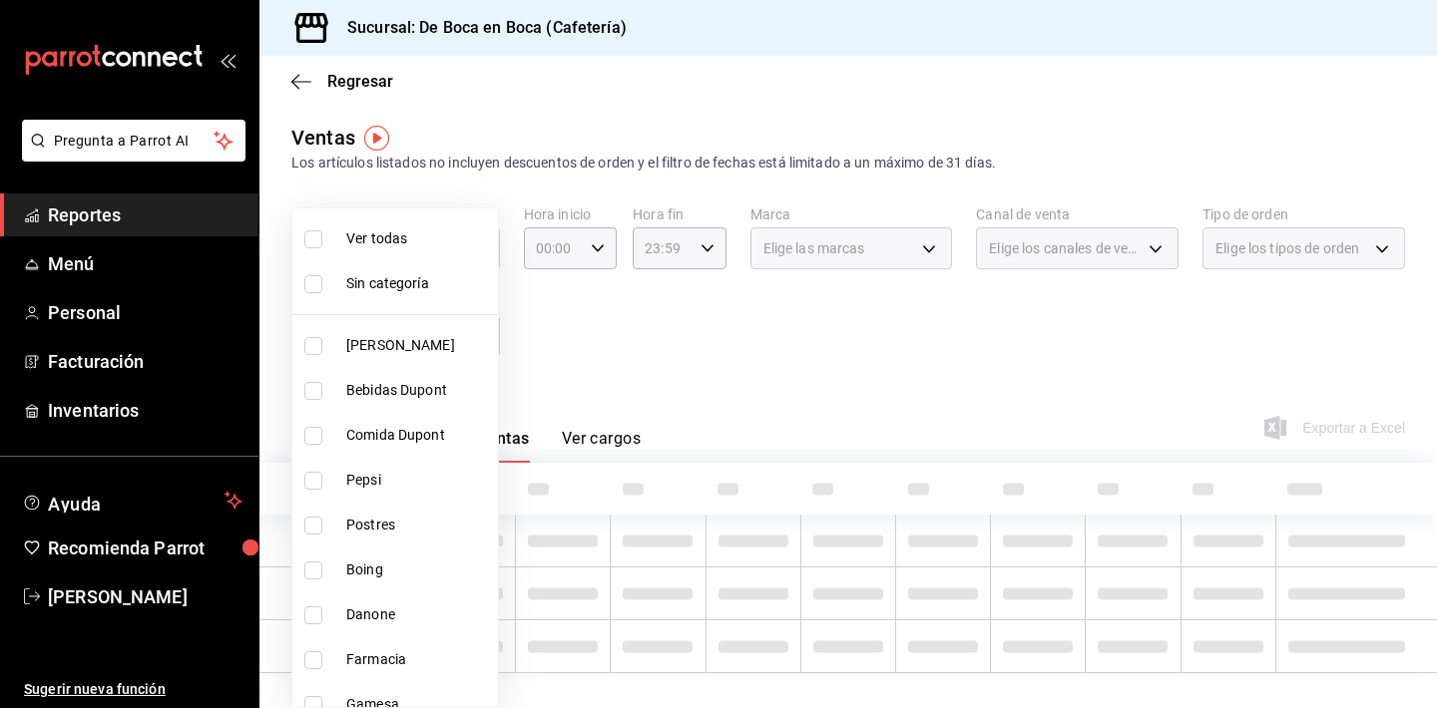
checkbox input "false"
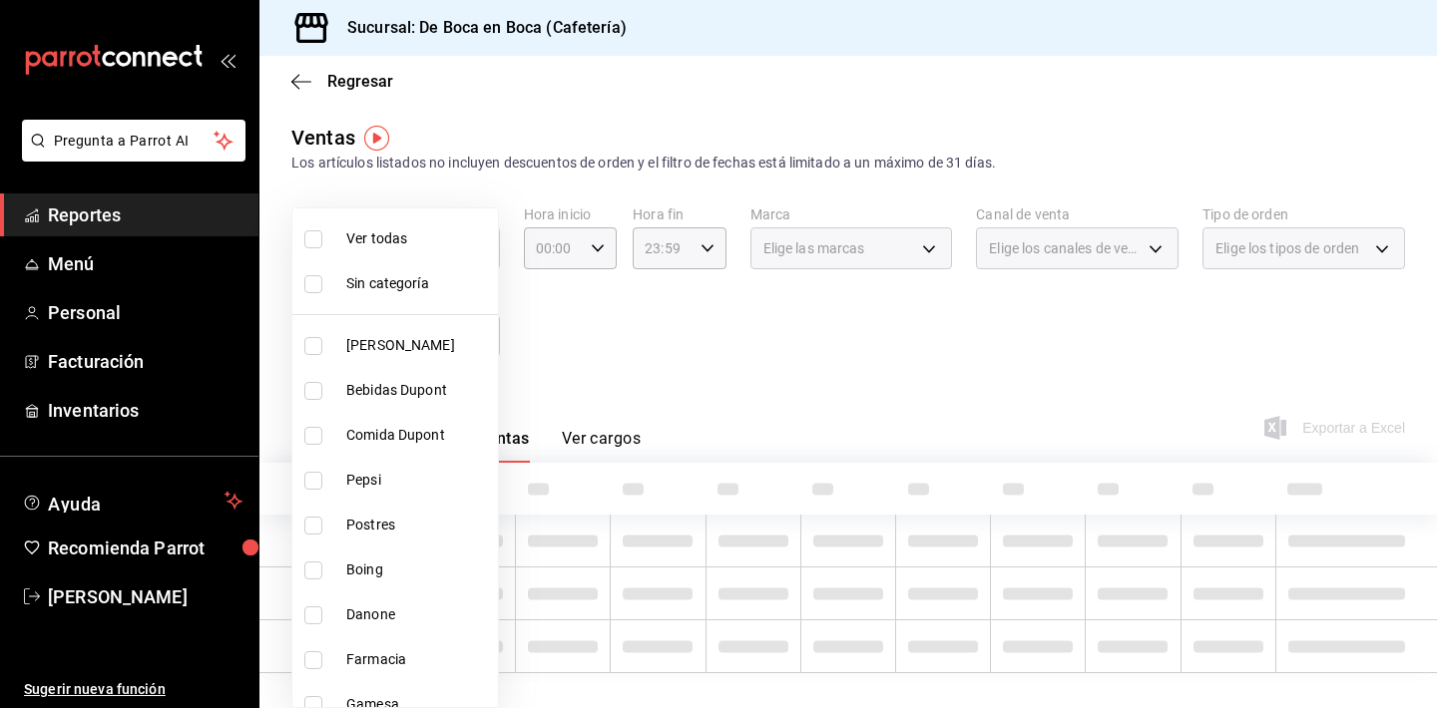
checkbox input "false"
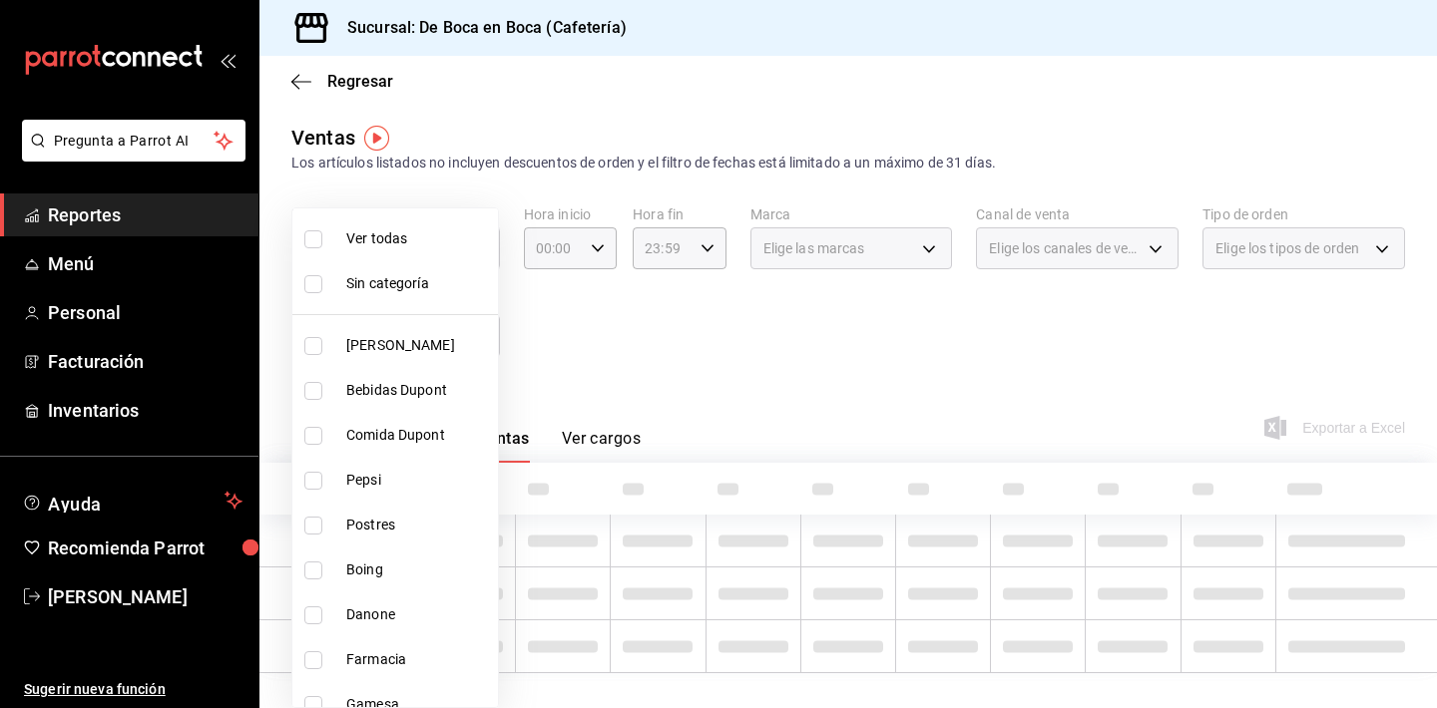
checkbox input "false"
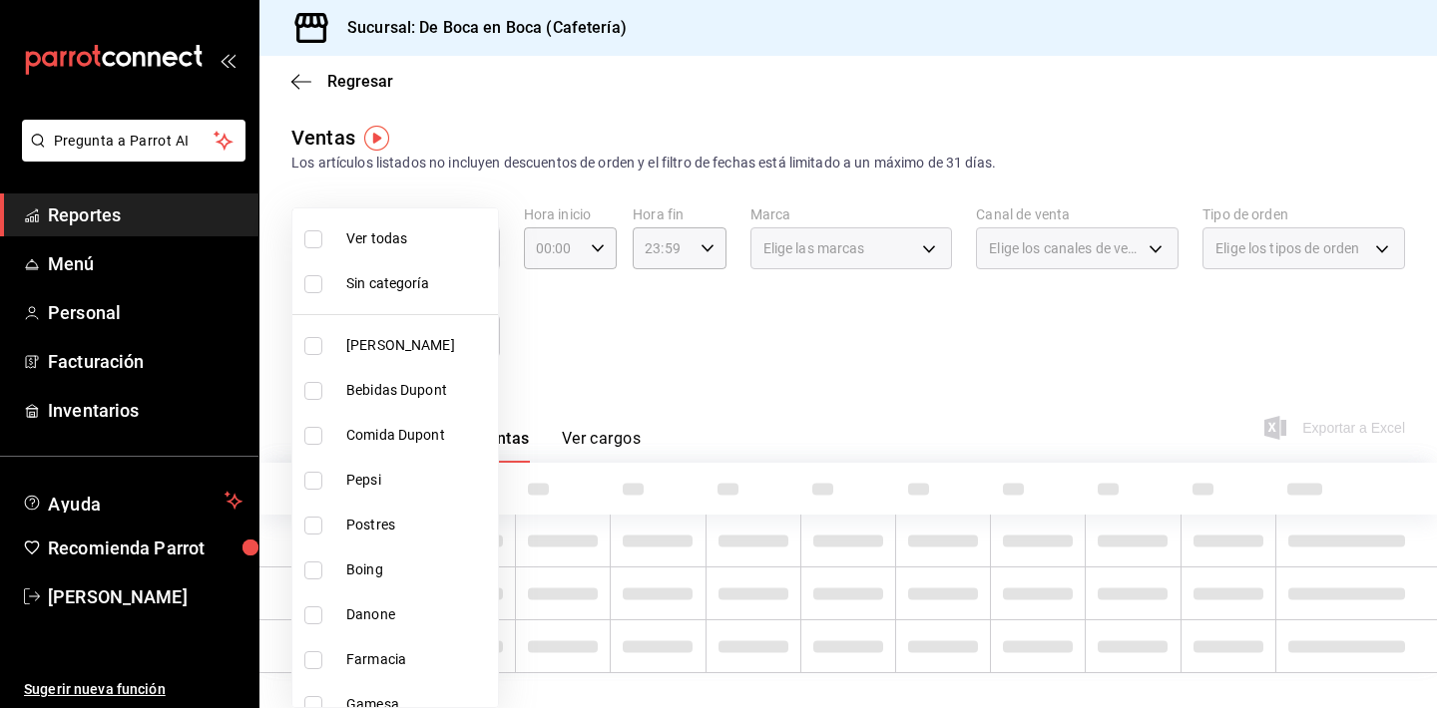
checkbox input "false"
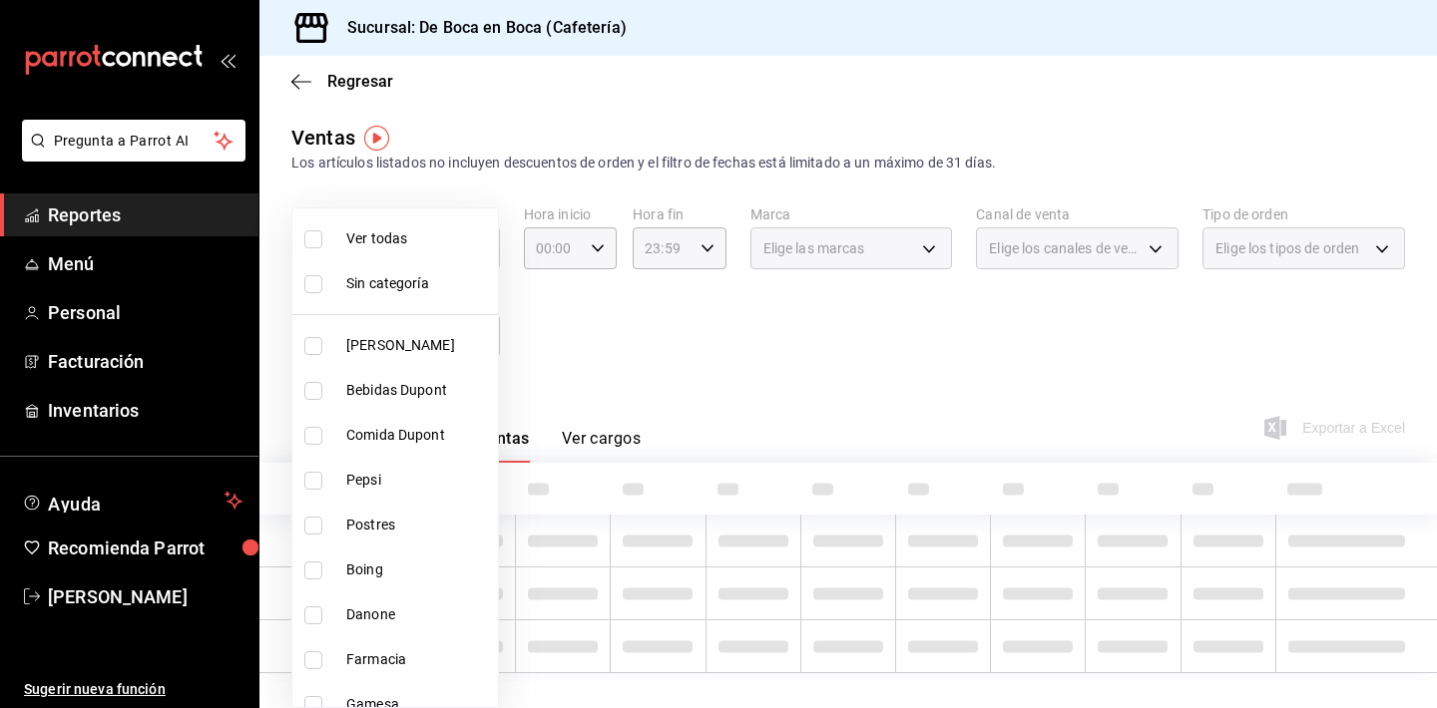
checkbox input "false"
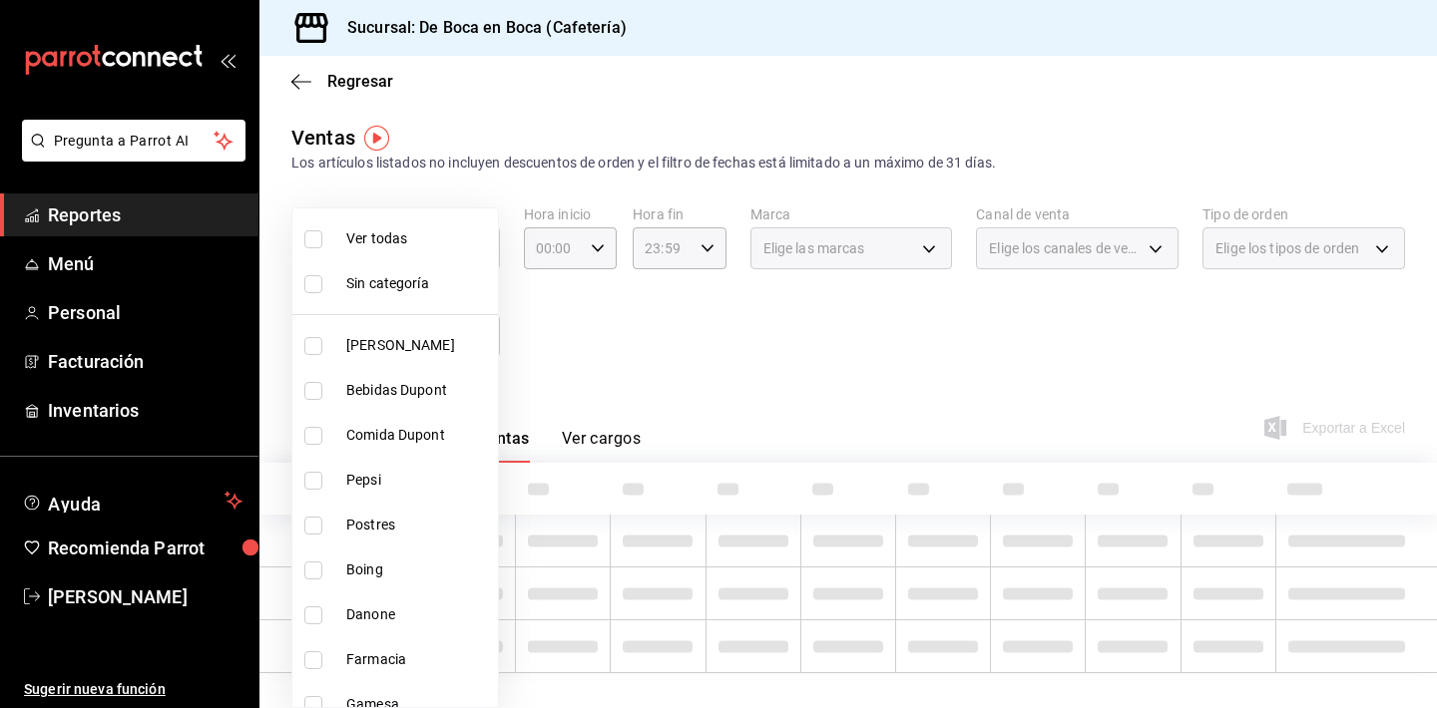
checkbox input "false"
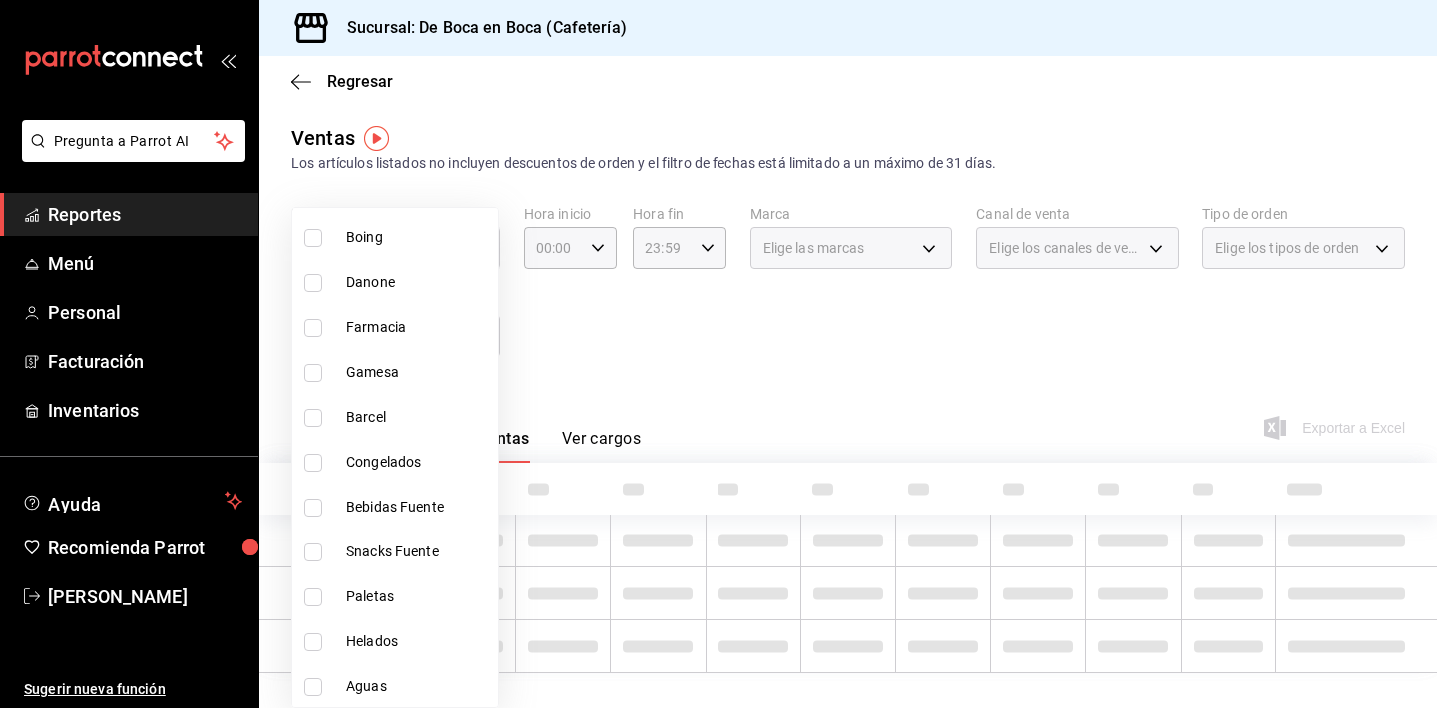
scroll to position [333, 0]
click at [420, 421] on span "Barcel" at bounding box center [418, 416] width 144 height 21
type input "19f15484-6054-45c2-b3ec-59fd864add96"
checkbox input "true"
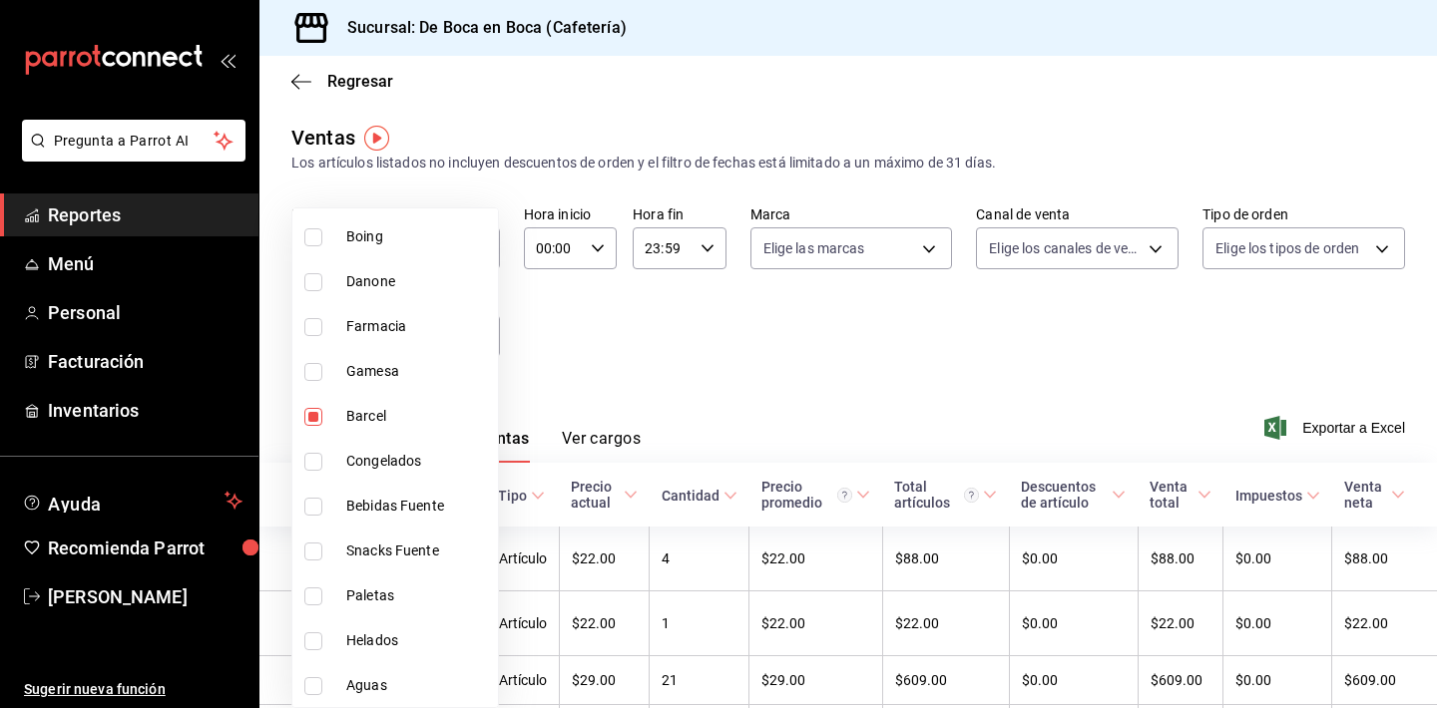
click at [696, 399] on div at bounding box center [718, 354] width 1437 height 708
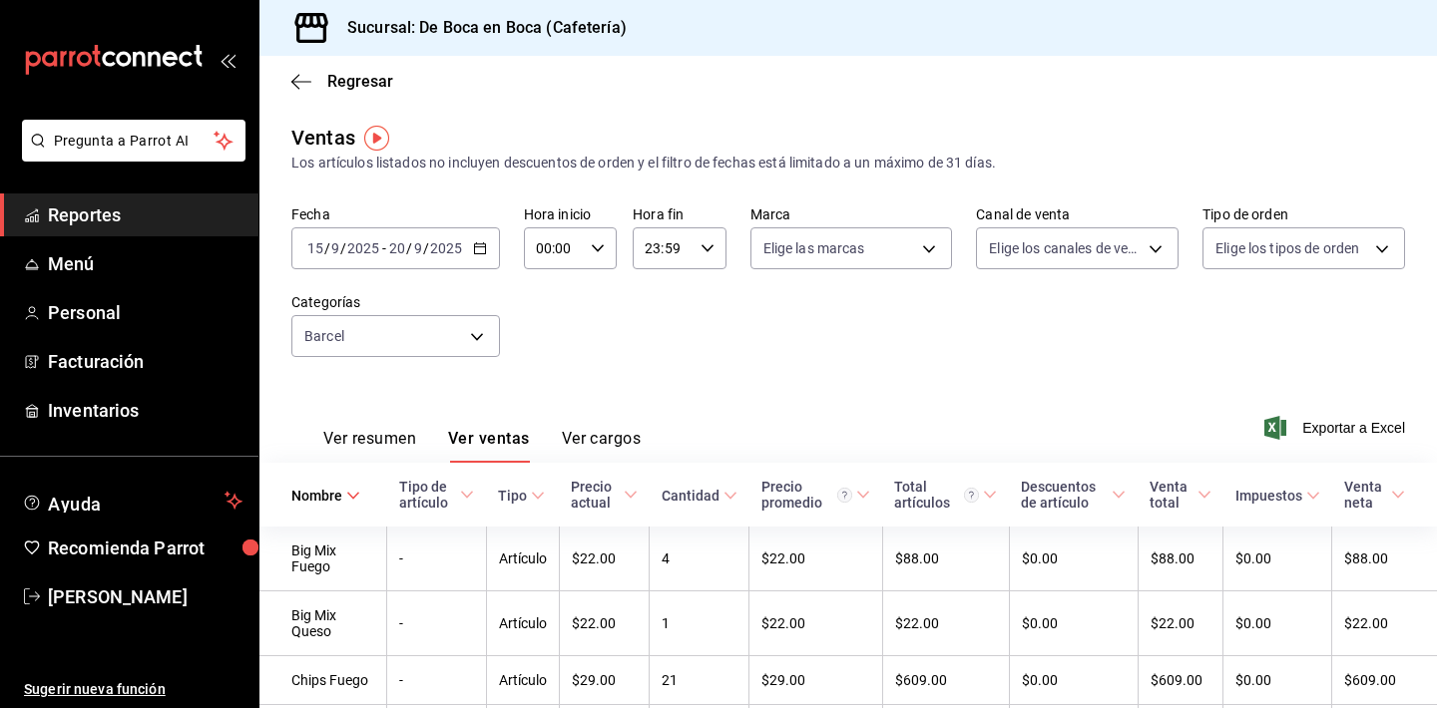
click at [719, 492] on div "Cantidad" at bounding box center [690, 496] width 58 height 16
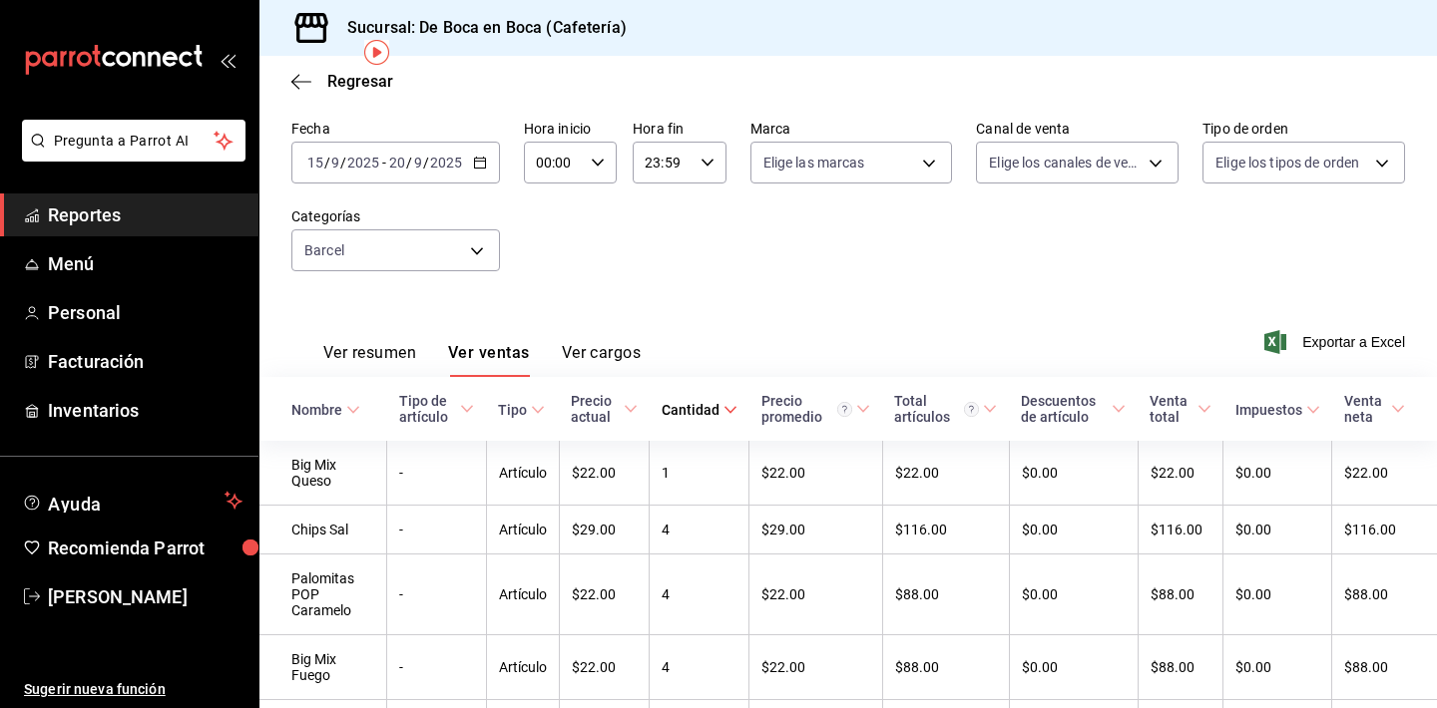
scroll to position [174, 0]
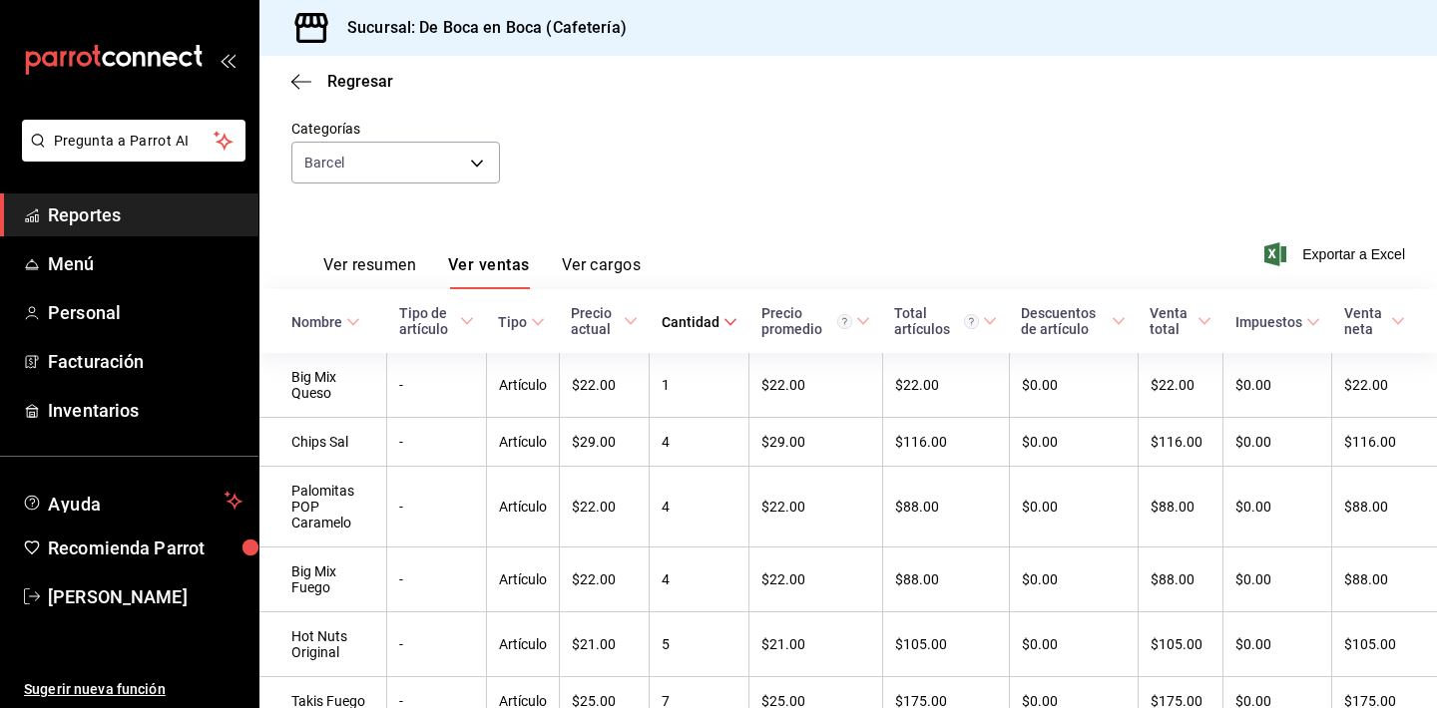
click at [737, 335] on th "Cantidad" at bounding box center [699, 321] width 100 height 64
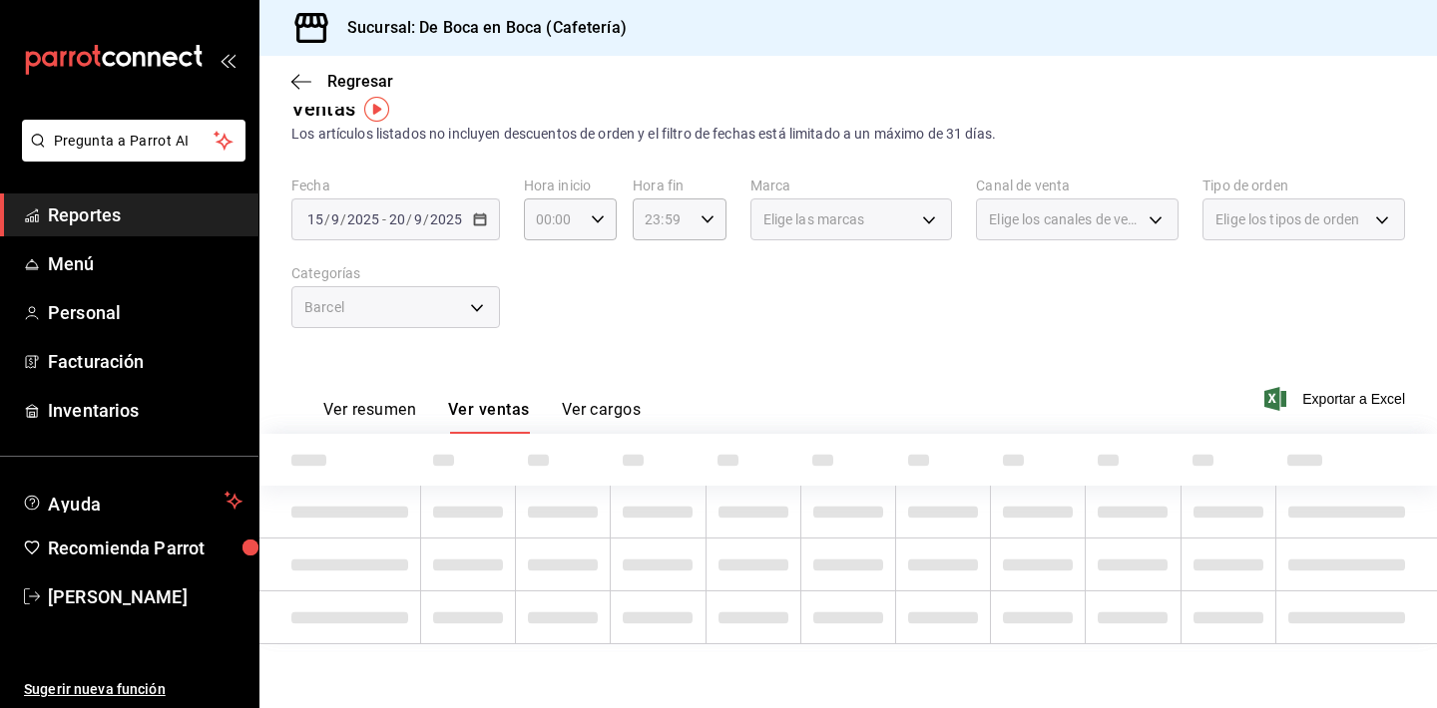
scroll to position [29, 0]
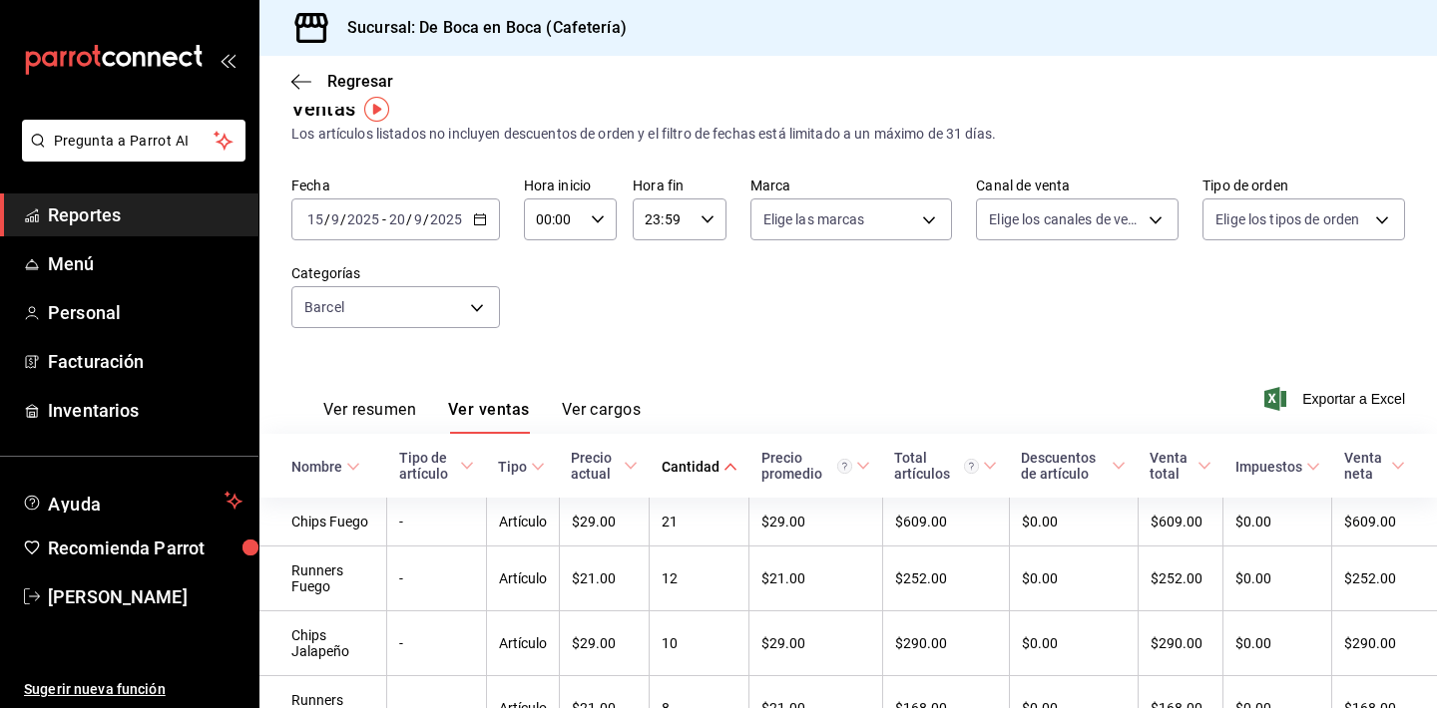
click at [132, 223] on span "Reportes" at bounding box center [145, 215] width 195 height 27
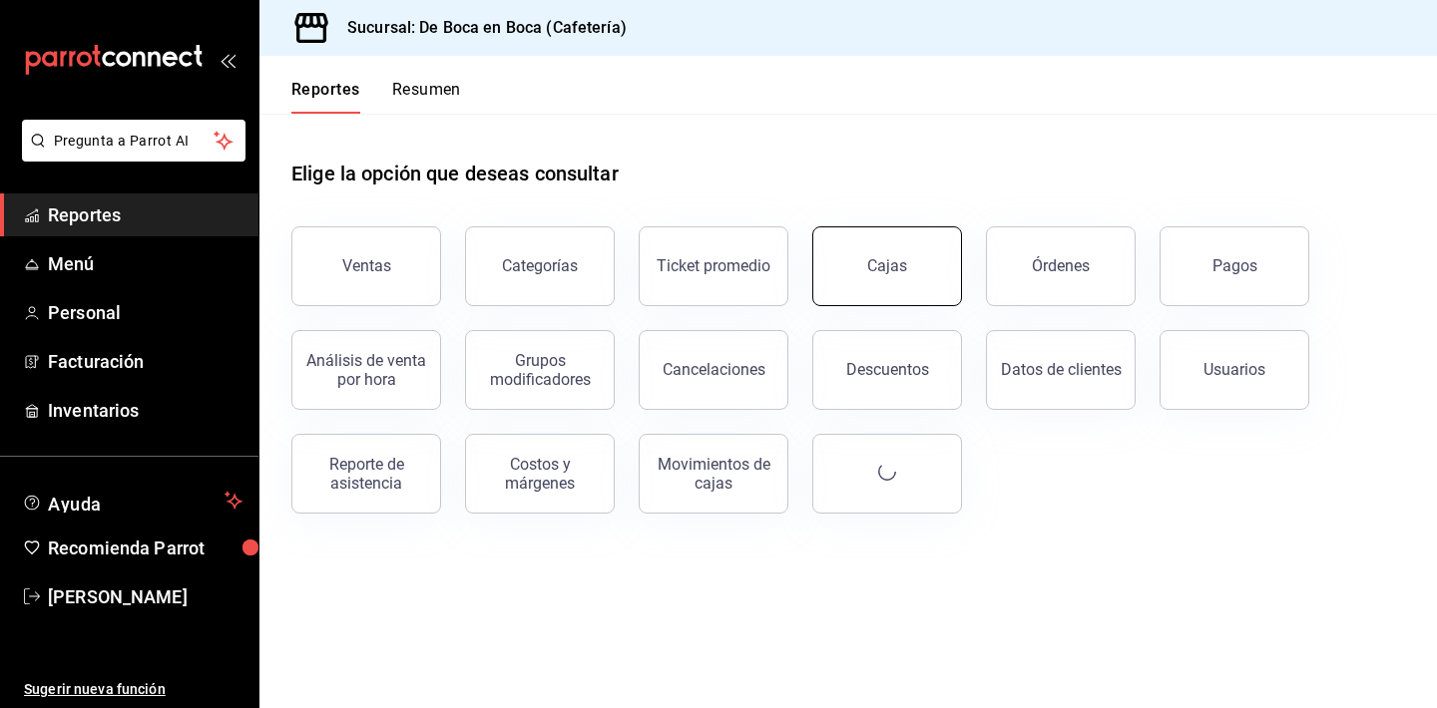
click at [943, 269] on link "Cajas" at bounding box center [887, 266] width 150 height 80
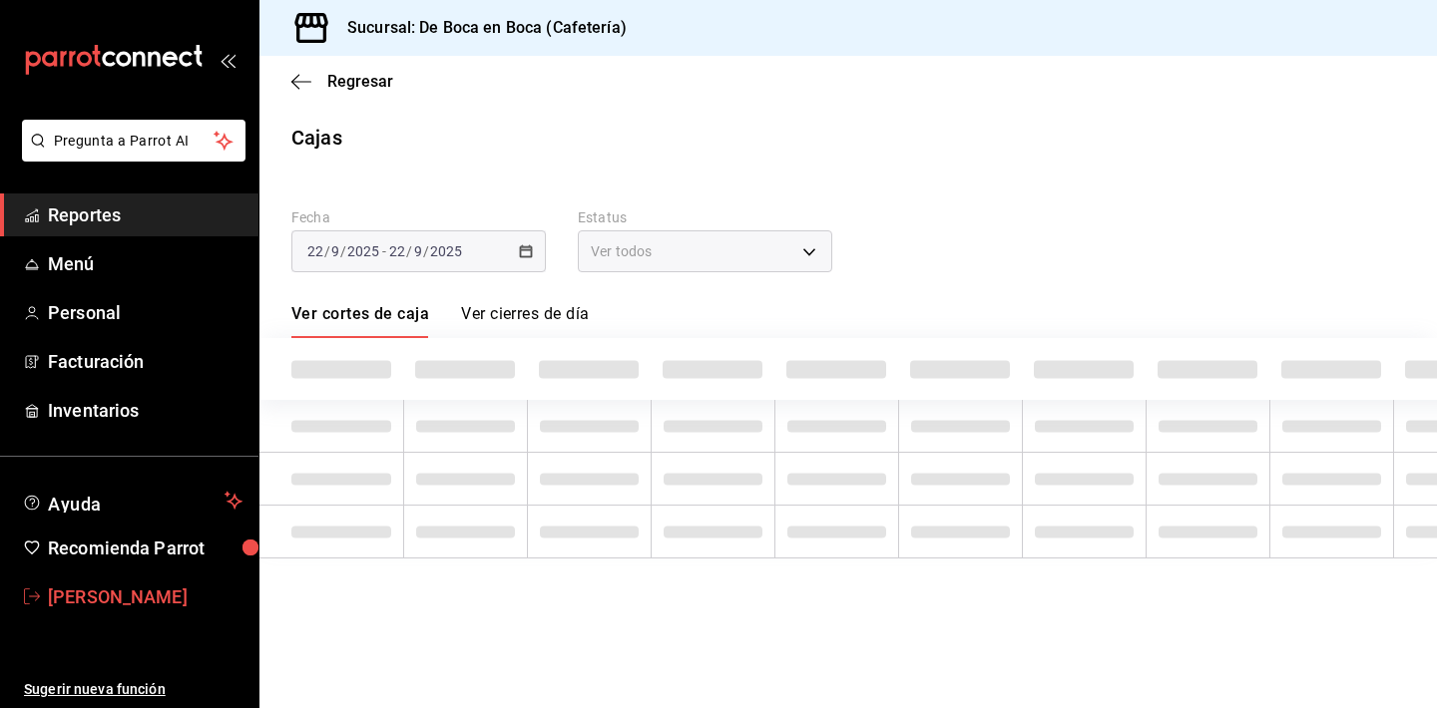
click at [186, 596] on span "[PERSON_NAME]" at bounding box center [145, 597] width 195 height 27
